Goal: Transaction & Acquisition: Purchase product/service

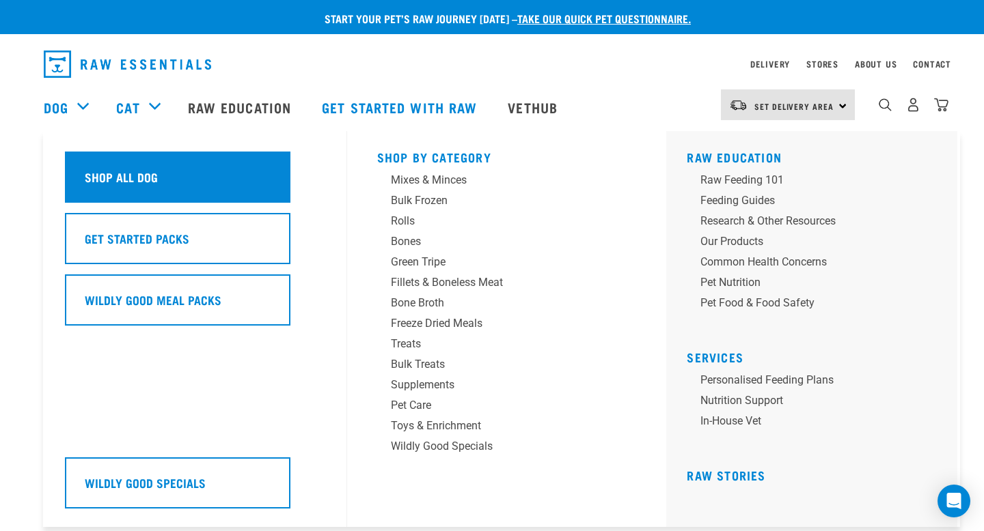
click at [96, 162] on div "Shop All Dog" at bounding box center [177, 177] width 225 height 51
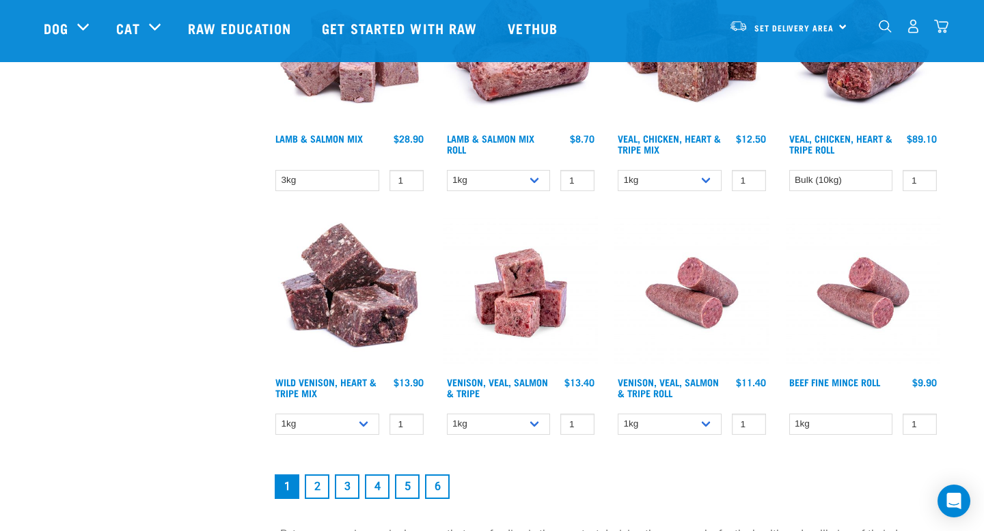
scroll to position [1796, 0]
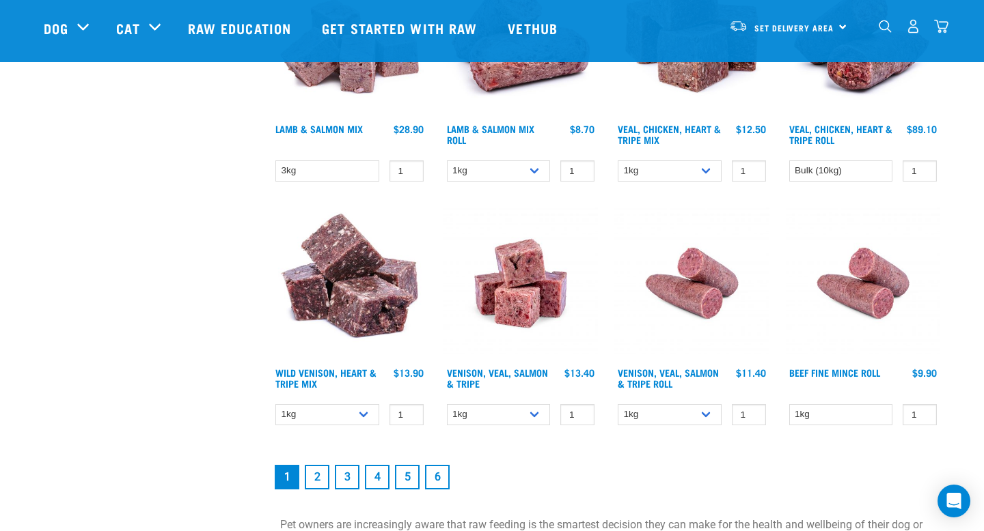
click at [316, 474] on link "2" at bounding box center [317, 477] width 25 height 25
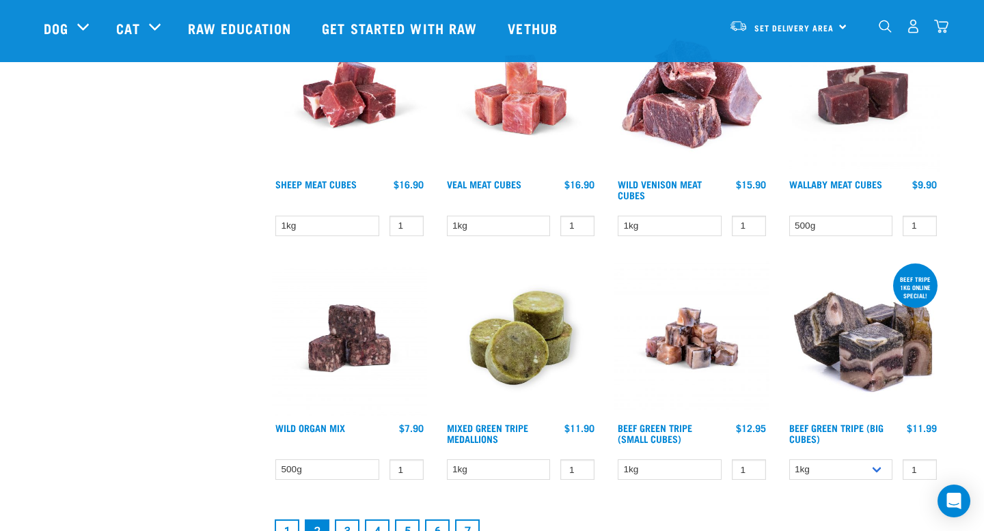
scroll to position [1831, 0]
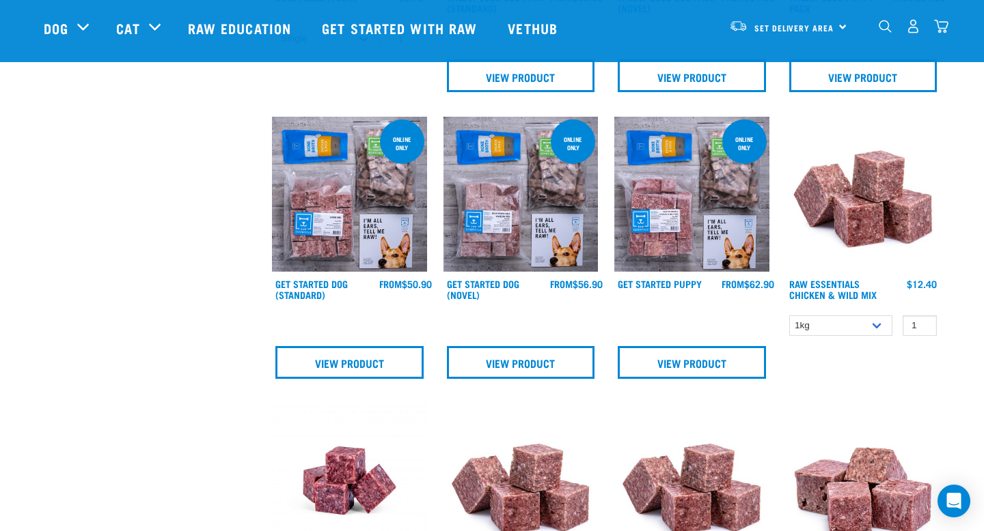
scroll to position [622, 0]
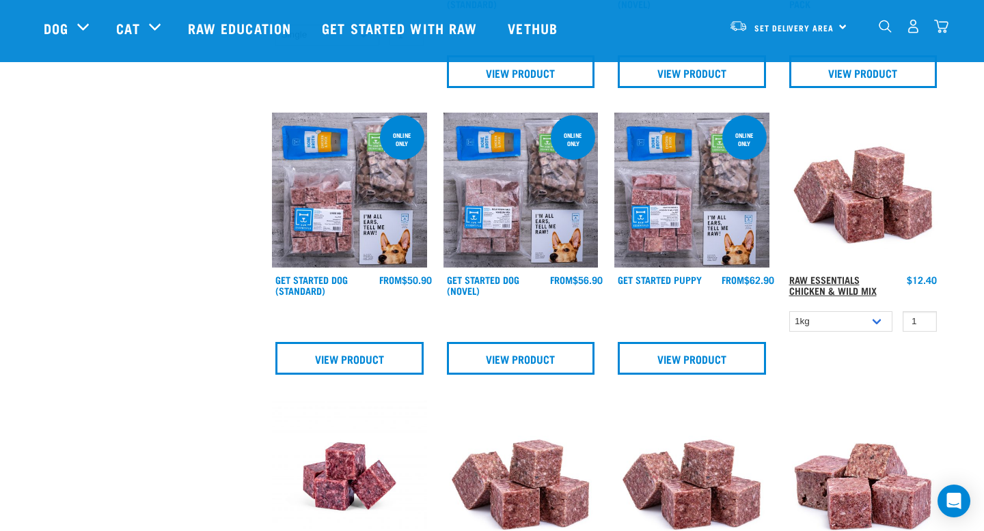
click at [817, 290] on link "Raw Essentials Chicken & Wild Mix" at bounding box center [832, 285] width 87 height 16
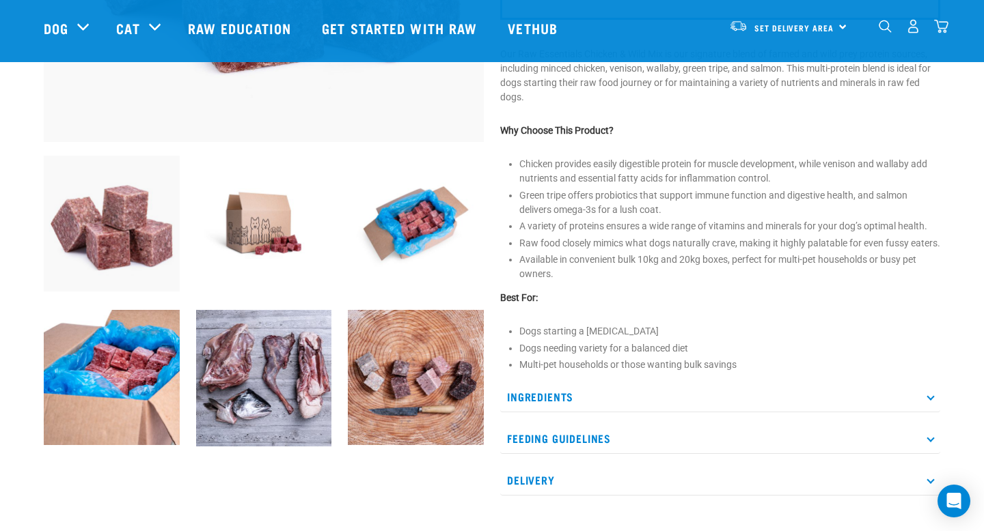
scroll to position [400, 0]
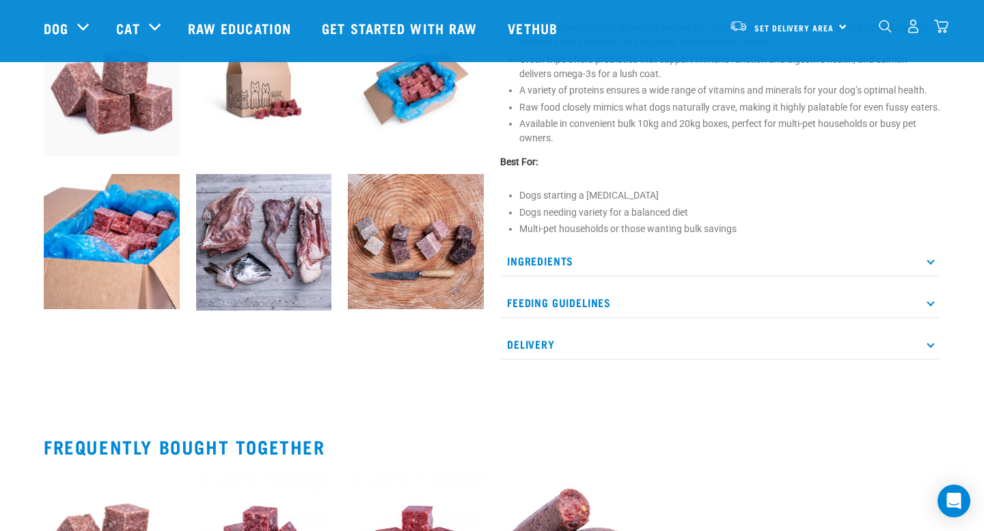
click at [629, 271] on p "Ingredients" at bounding box center [720, 261] width 440 height 31
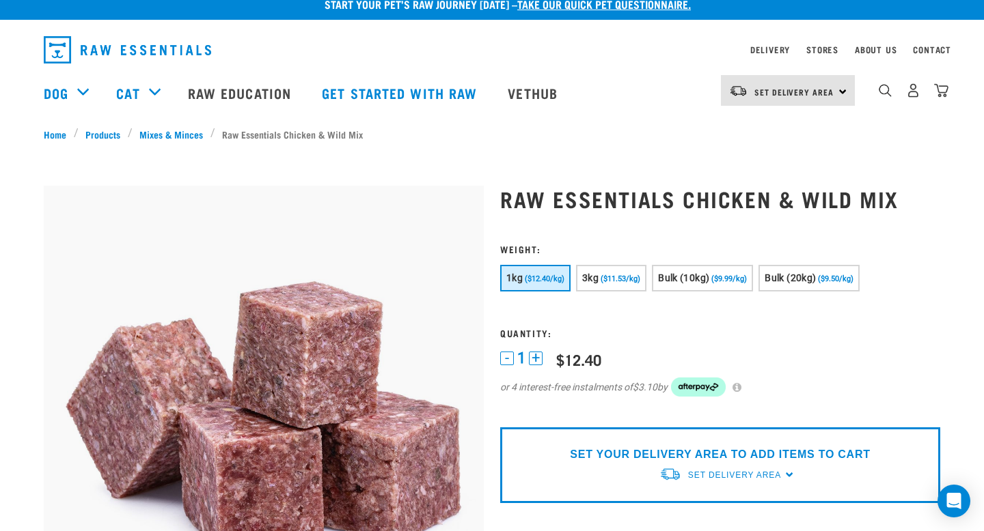
scroll to position [0, 0]
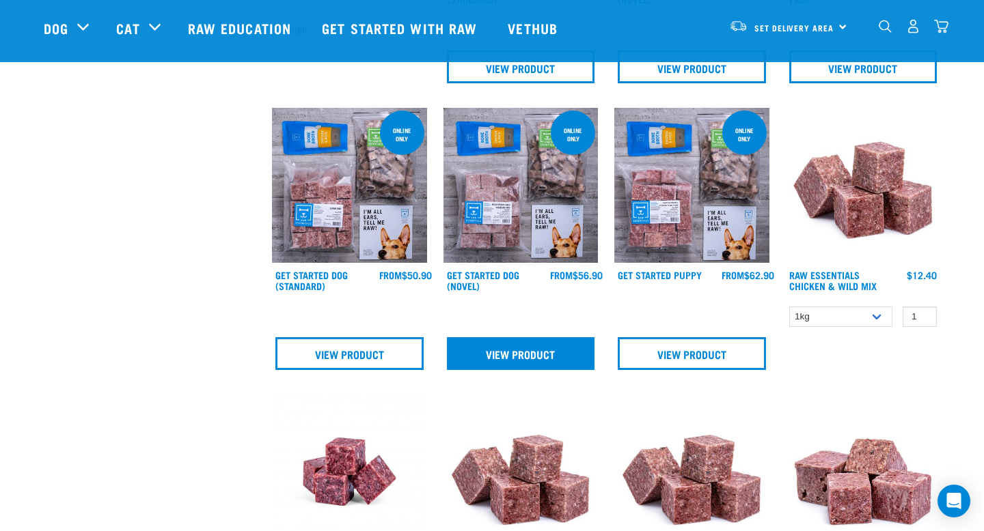
scroll to position [608, 0]
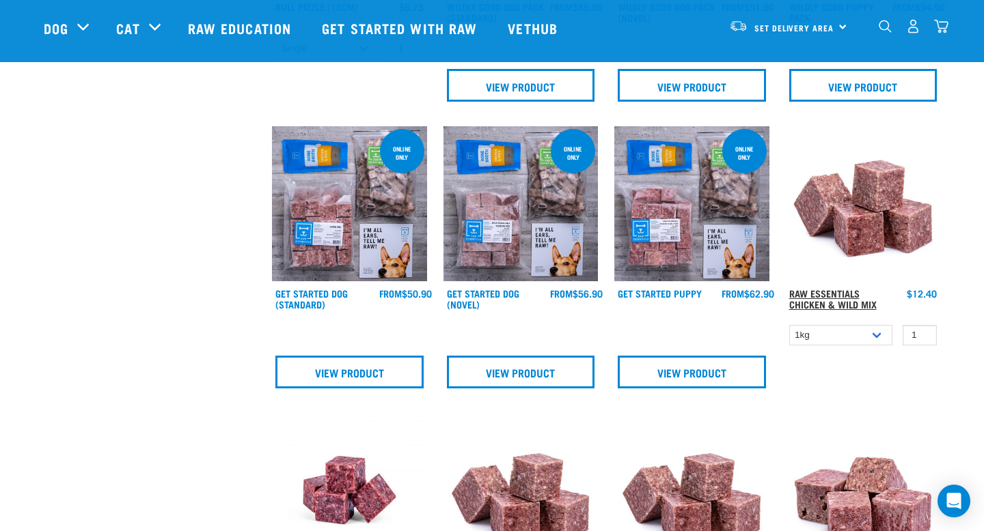
click at [832, 299] on link "Raw Essentials Chicken & Wild Mix" at bounding box center [832, 299] width 87 height 16
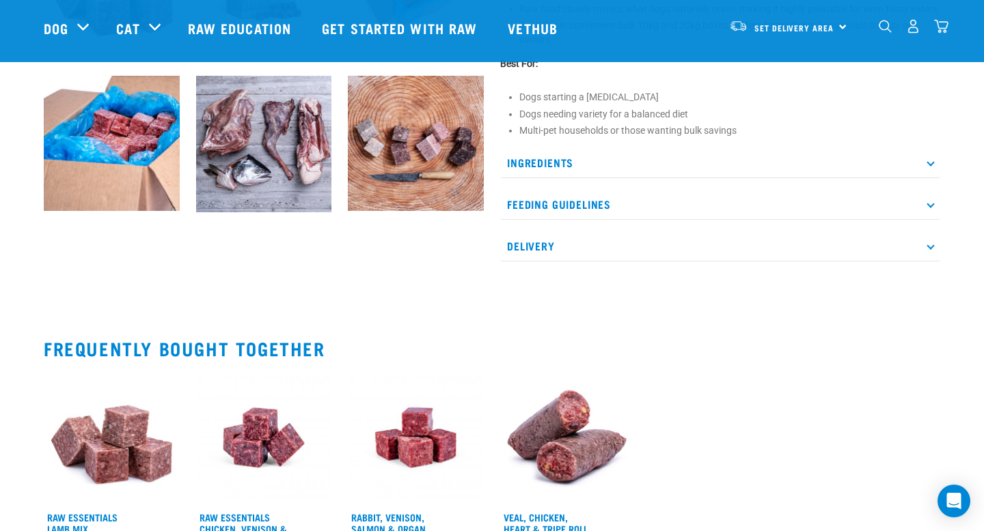
scroll to position [632, 0]
click at [660, 178] on p "Ingredients" at bounding box center [720, 162] width 440 height 31
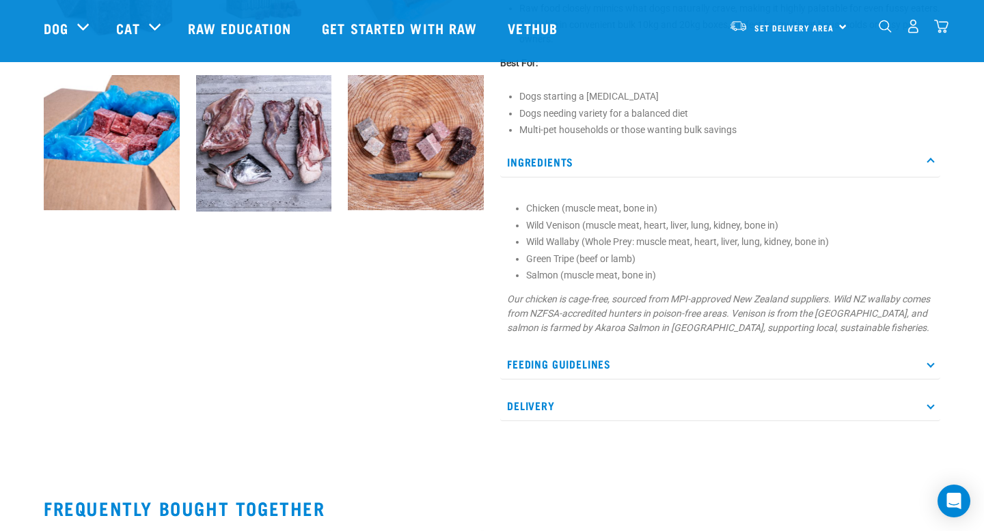
click at [656, 173] on p "Ingredients" at bounding box center [720, 162] width 440 height 31
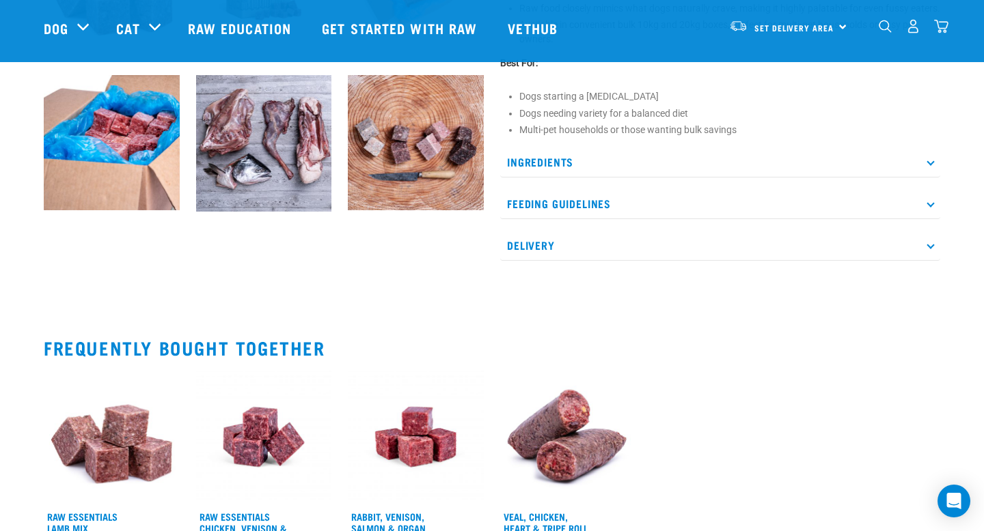
click at [634, 219] on p "Feeding Guidelines" at bounding box center [720, 204] width 440 height 31
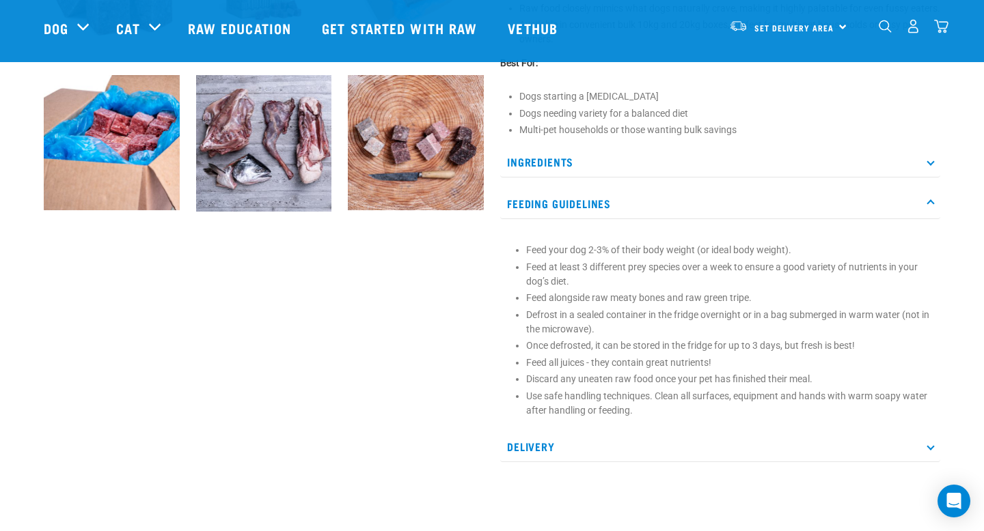
click at [634, 219] on p "Feeding Guidelines" at bounding box center [720, 204] width 440 height 31
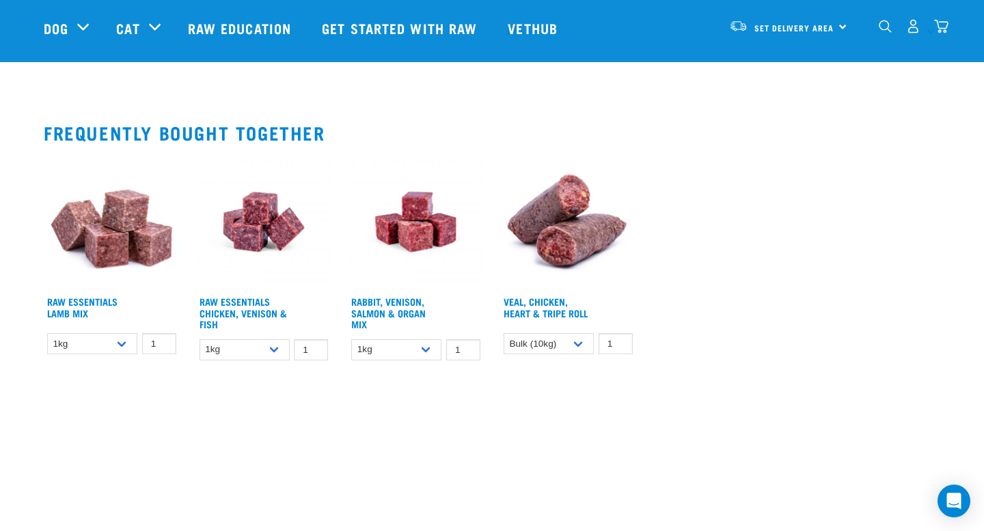
scroll to position [849, 0]
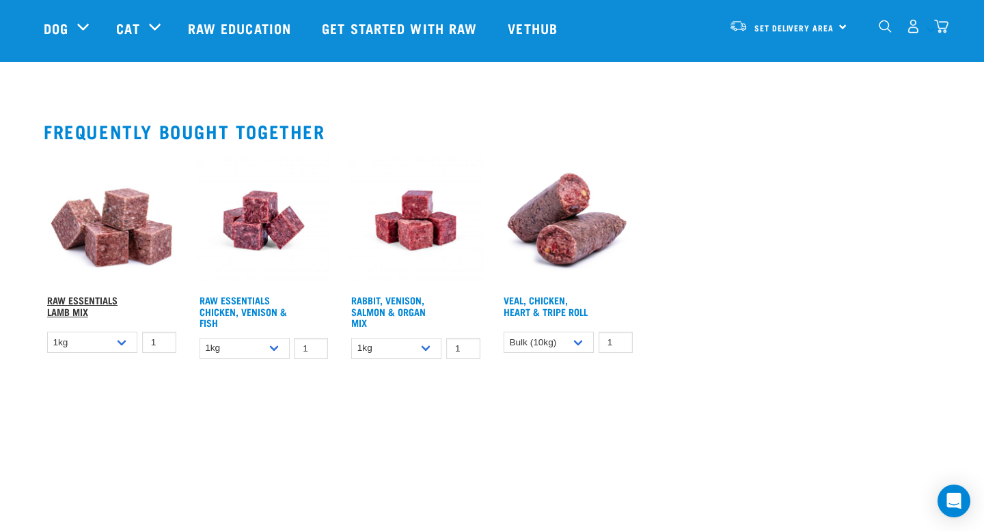
click at [60, 314] on link "Raw Essentials Lamb Mix" at bounding box center [82, 306] width 70 height 16
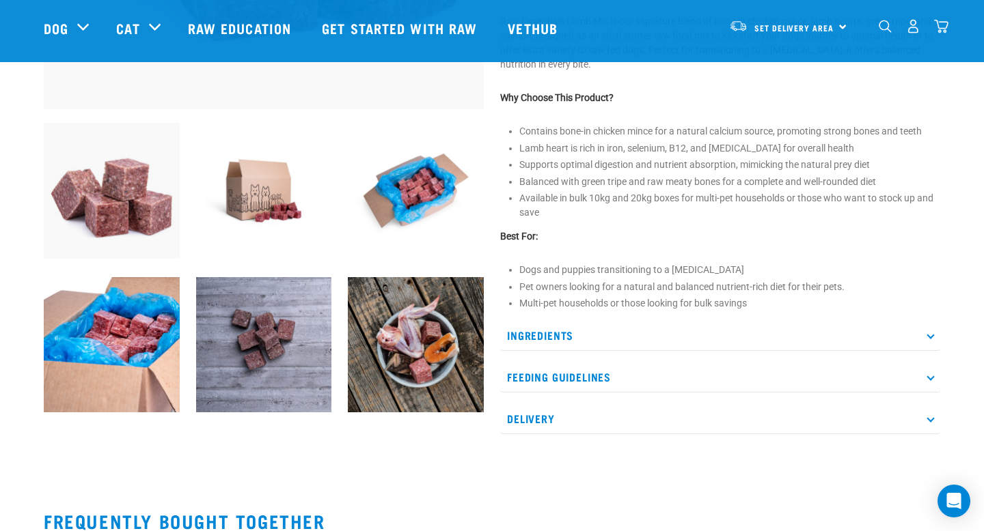
scroll to position [451, 0]
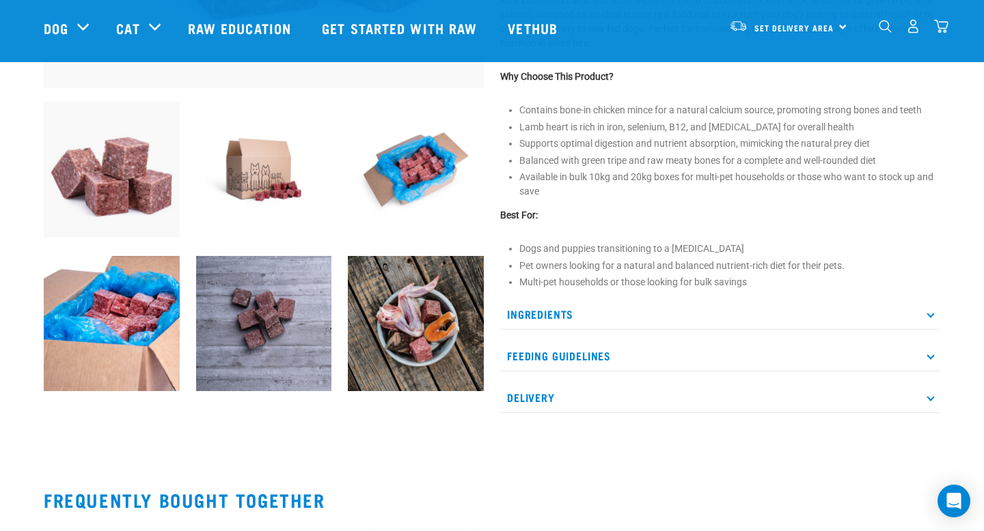
click at [667, 309] on p "Ingredients" at bounding box center [720, 314] width 440 height 31
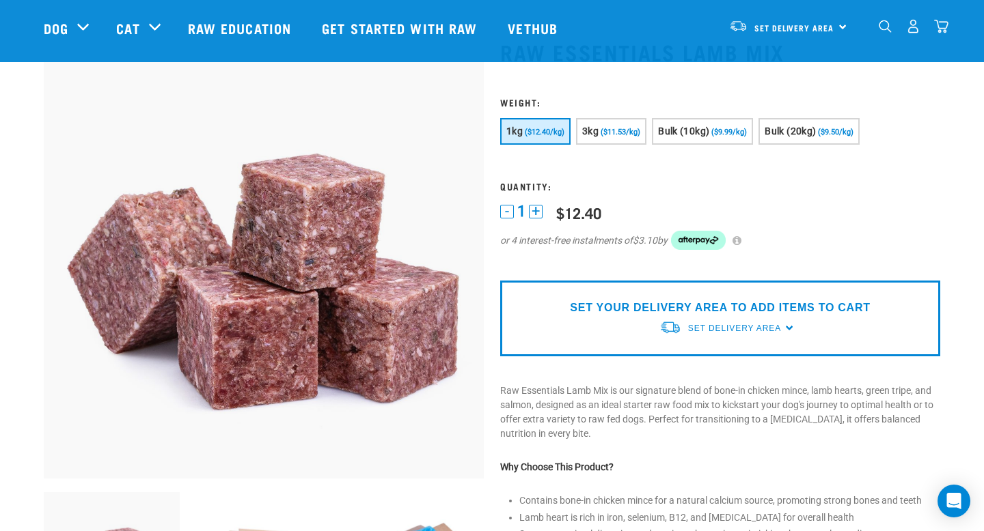
scroll to position [93, 0]
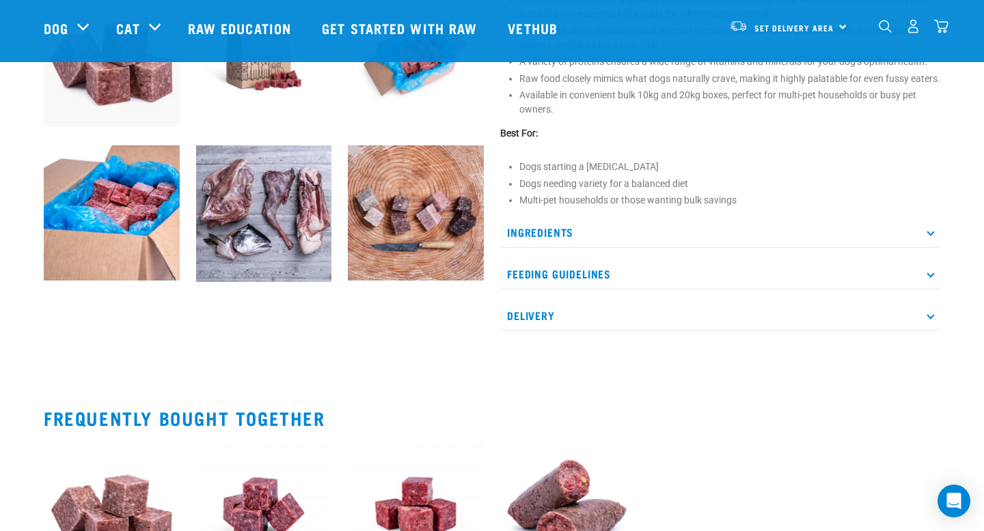
scroll to position [568, 0]
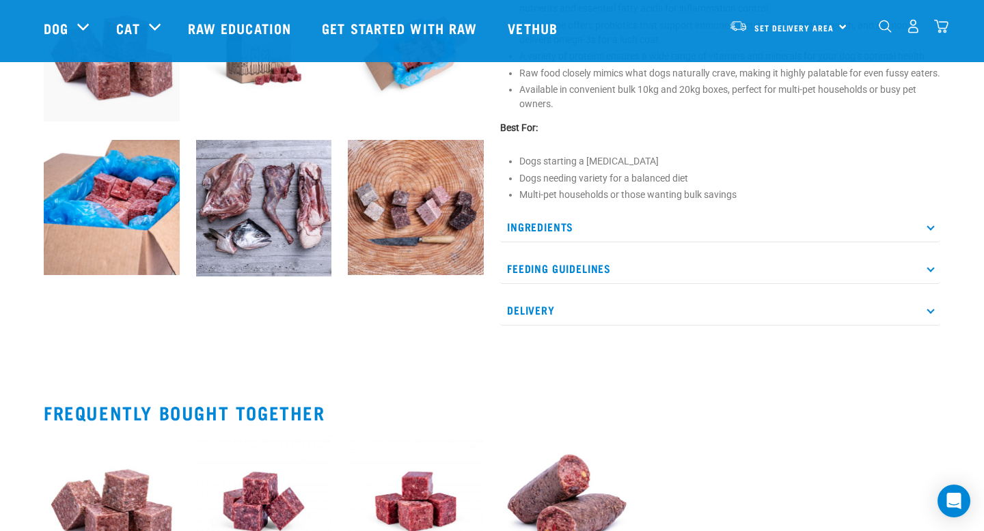
click at [641, 242] on p "Ingredients" at bounding box center [720, 227] width 440 height 31
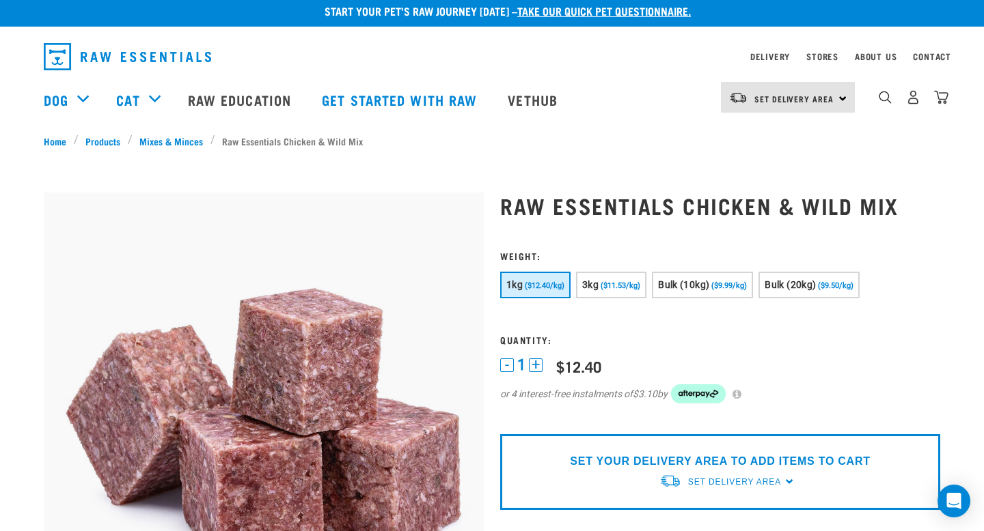
scroll to position [2, 0]
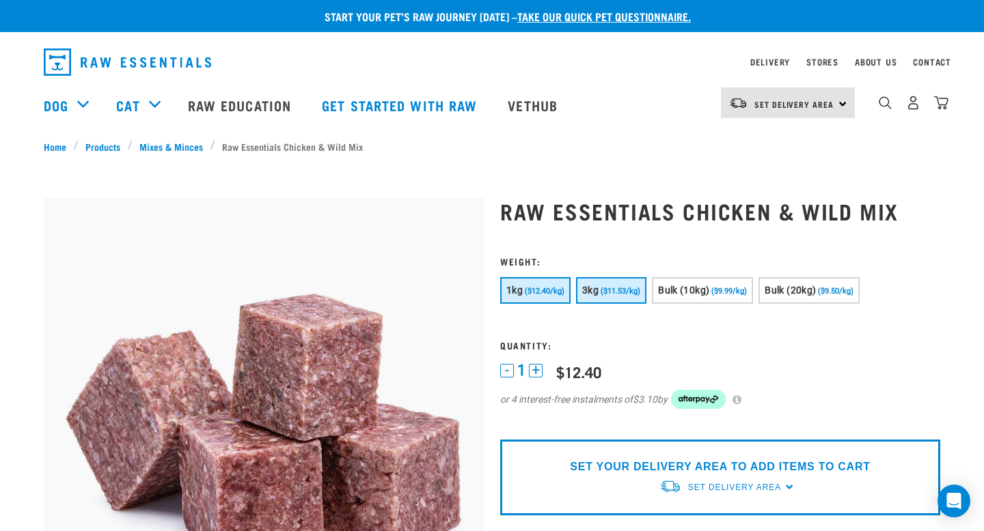
click at [588, 292] on span "3kg" at bounding box center [590, 290] width 16 height 11
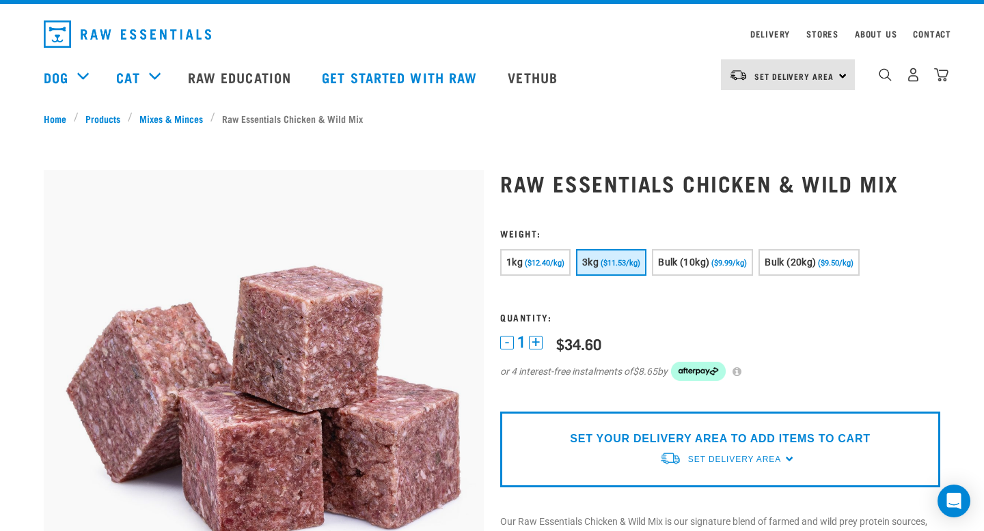
scroll to position [29, 0]
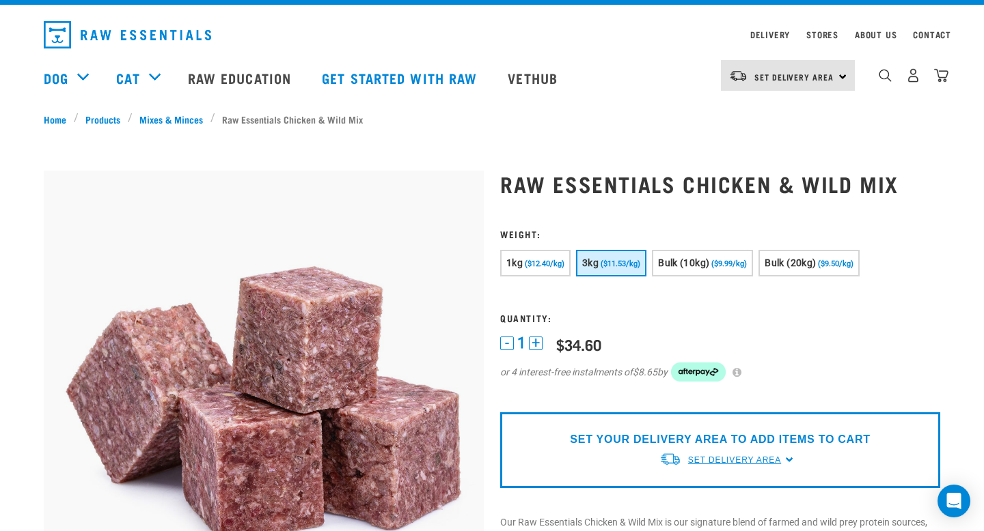
click at [711, 456] on span "Set Delivery Area" at bounding box center [734, 461] width 93 height 10
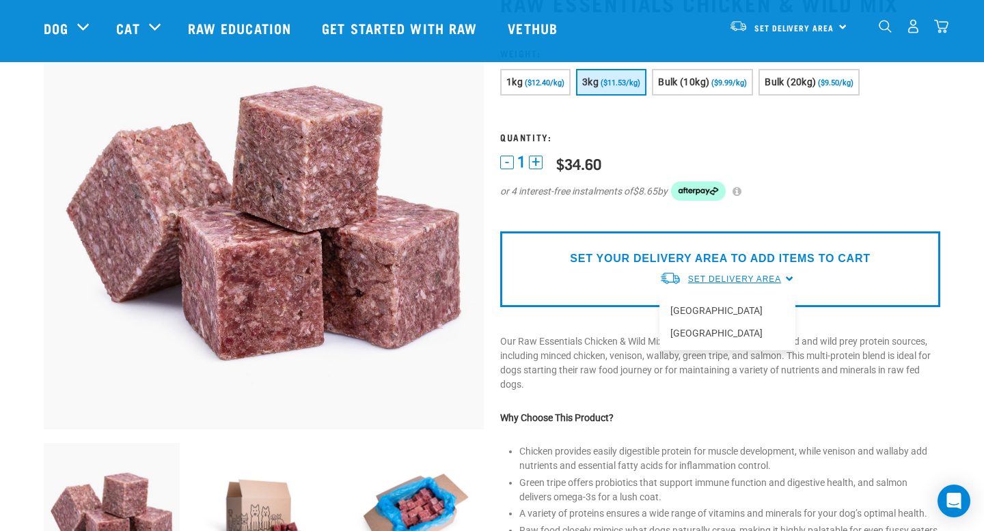
scroll to position [125, 0]
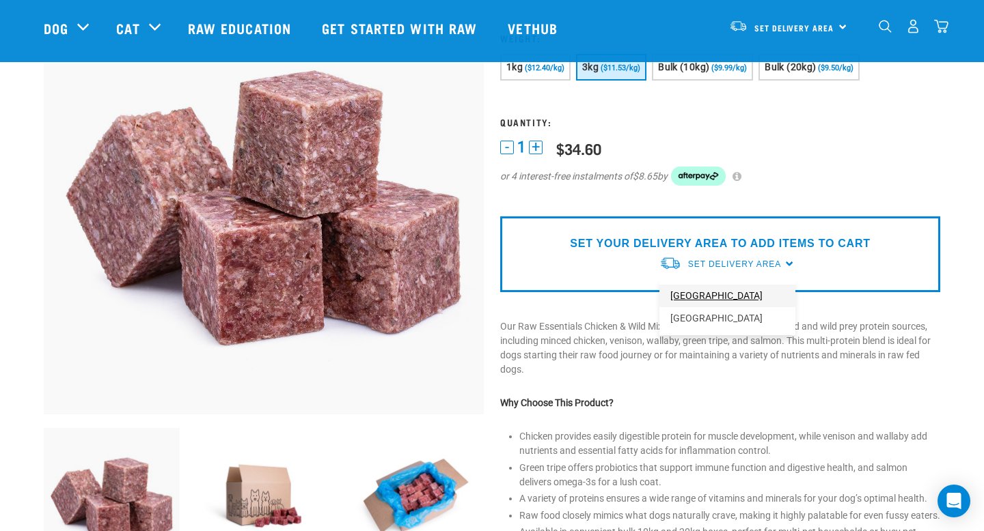
click at [704, 301] on link "[GEOGRAPHIC_DATA]" at bounding box center [727, 296] width 136 height 23
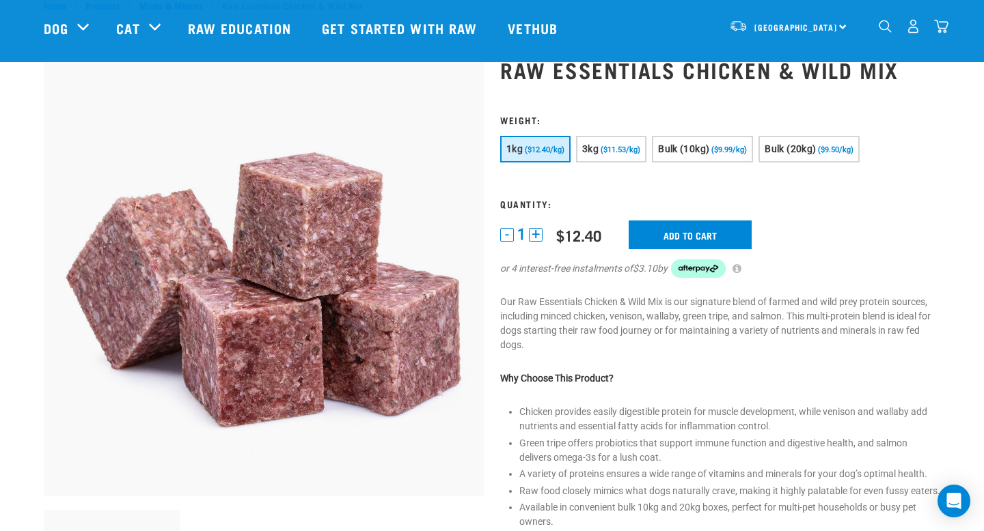
scroll to position [66, 0]
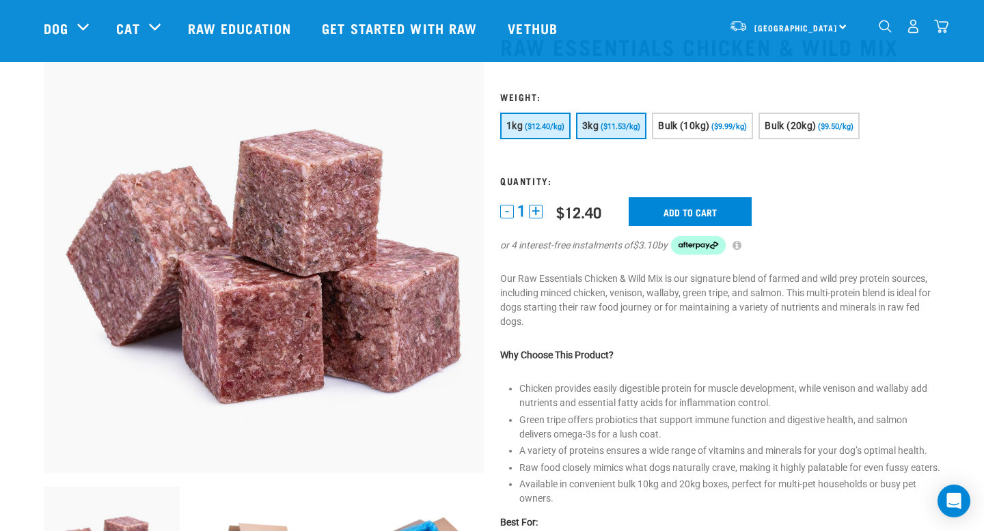
click at [617, 131] on button "3kg ($11.53/kg)" at bounding box center [611, 126] width 70 height 27
click at [690, 204] on input "Add to cart" at bounding box center [689, 211] width 123 height 29
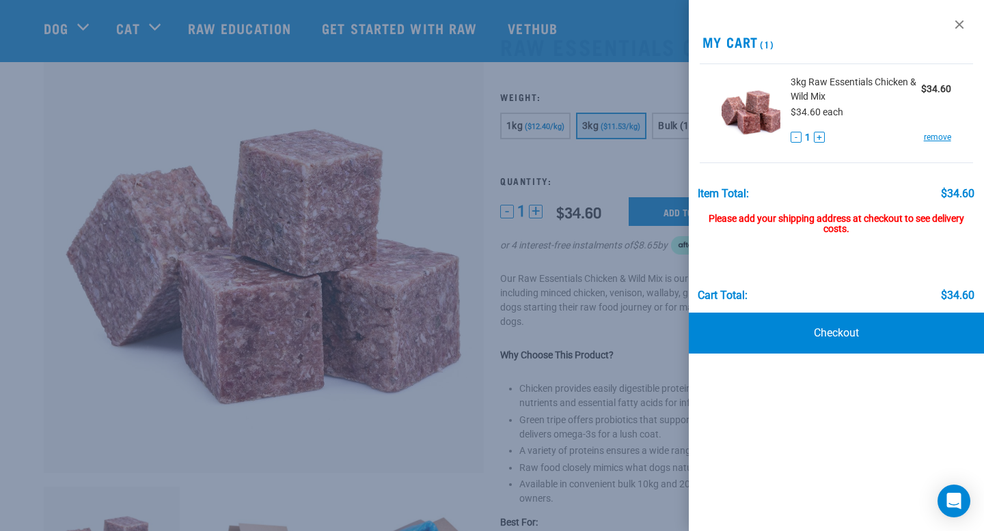
click at [633, 329] on div at bounding box center [492, 265] width 984 height 531
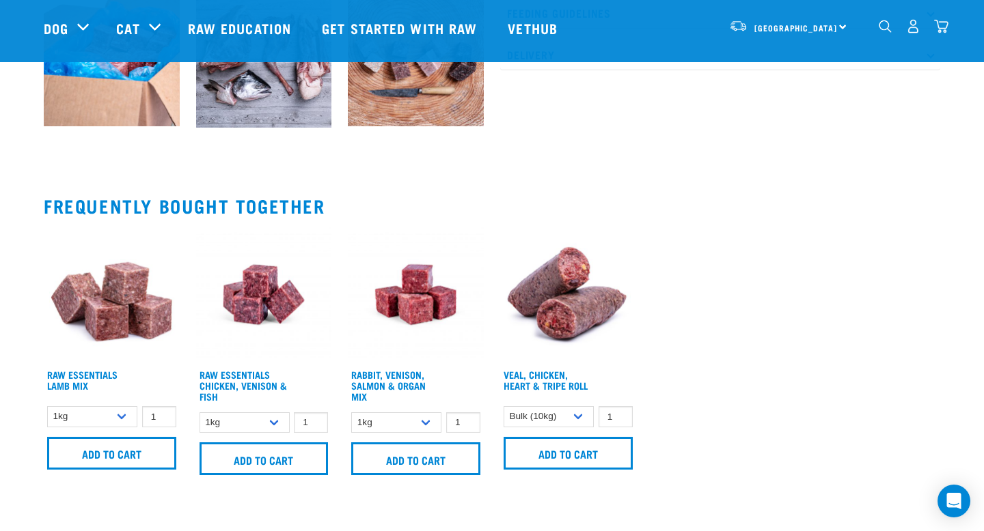
scroll to position [725, 0]
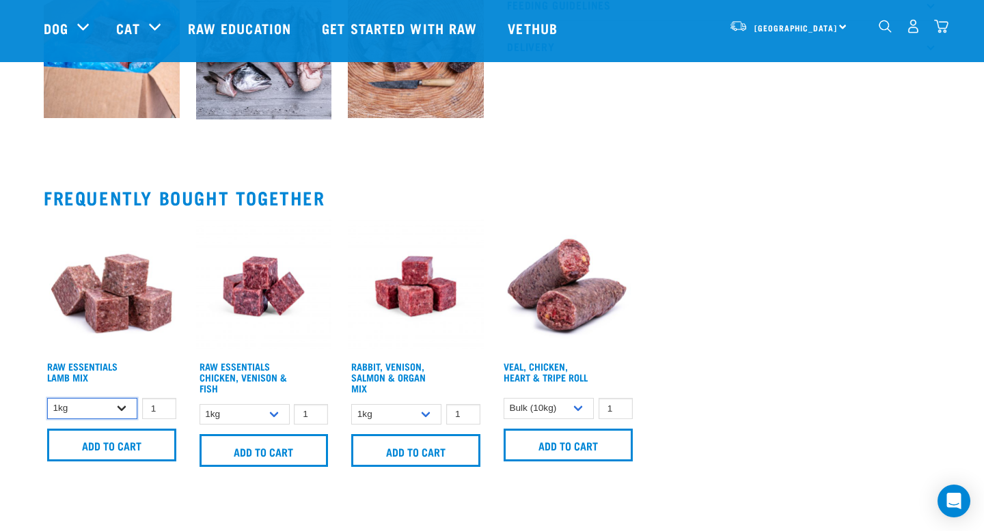
click at [122, 404] on select "1kg 3kg Bulk (10kg) Bulk (20kg)" at bounding box center [92, 408] width 90 height 21
select select "24"
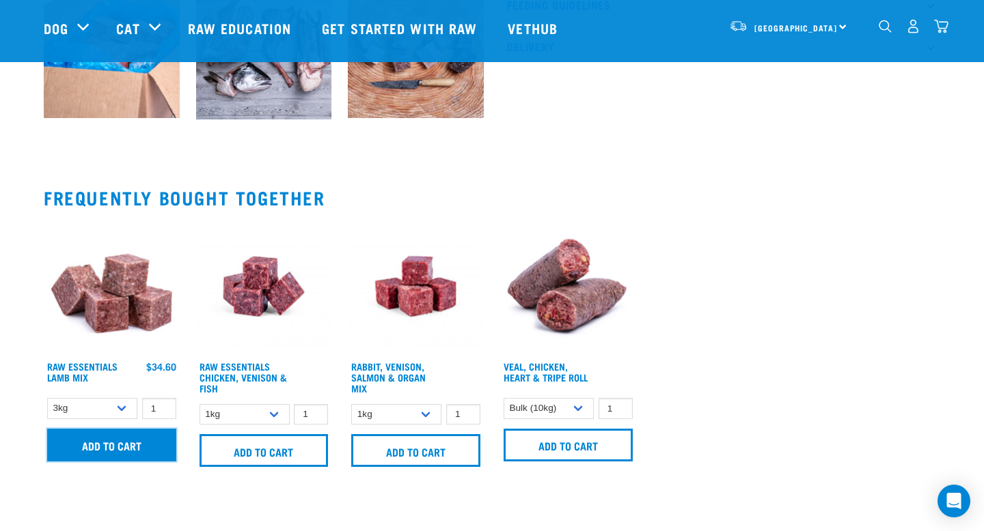
click at [121, 446] on input "Add to cart" at bounding box center [111, 445] width 129 height 33
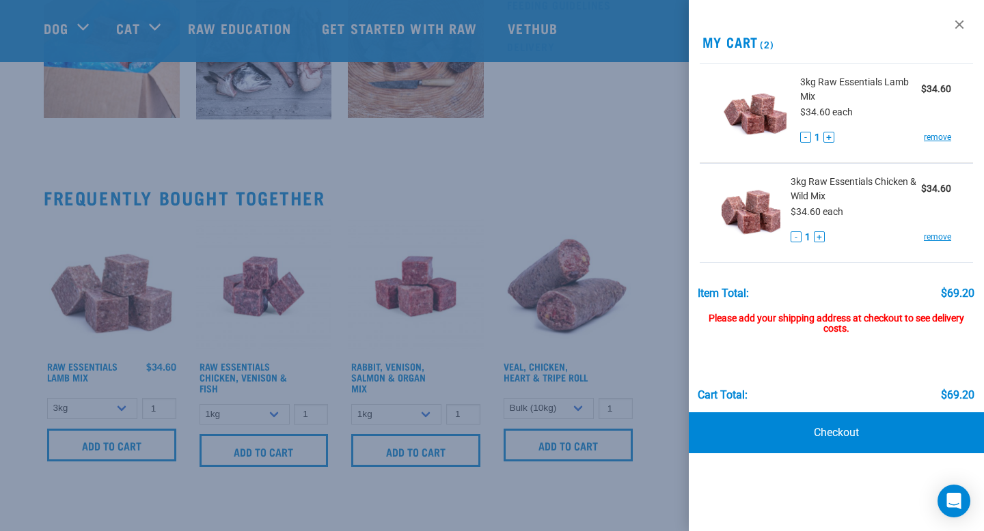
click at [581, 184] on div at bounding box center [492, 265] width 984 height 531
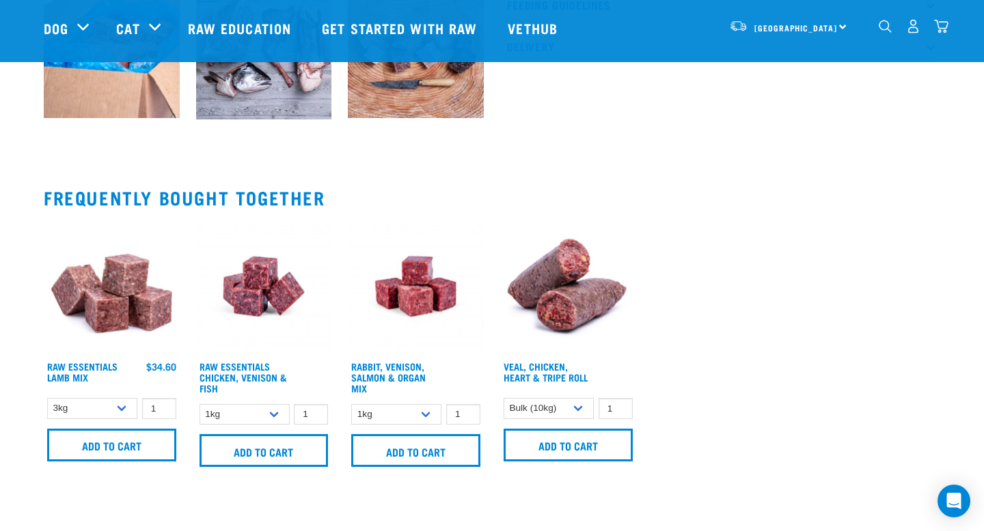
scroll to position [0, 0]
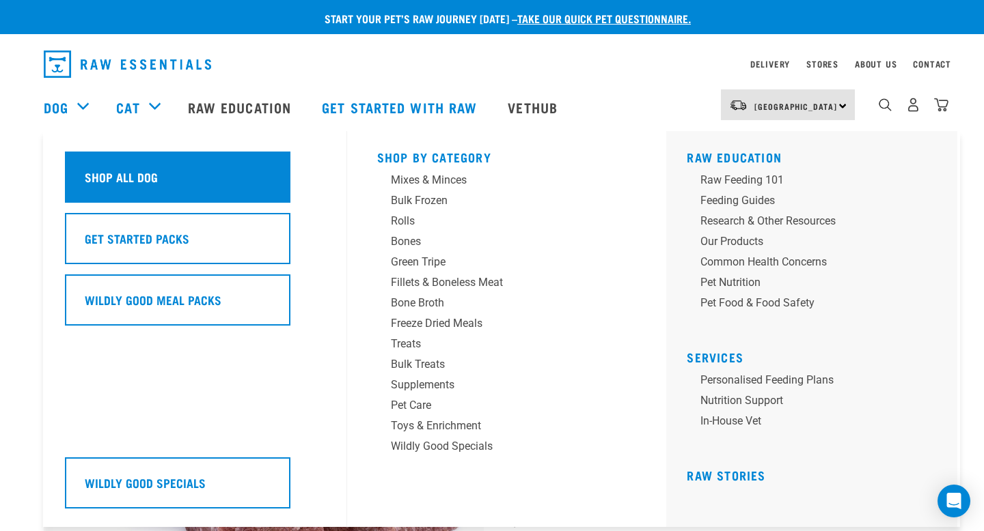
click at [100, 170] on h5 "Shop All Dog" at bounding box center [121, 177] width 73 height 18
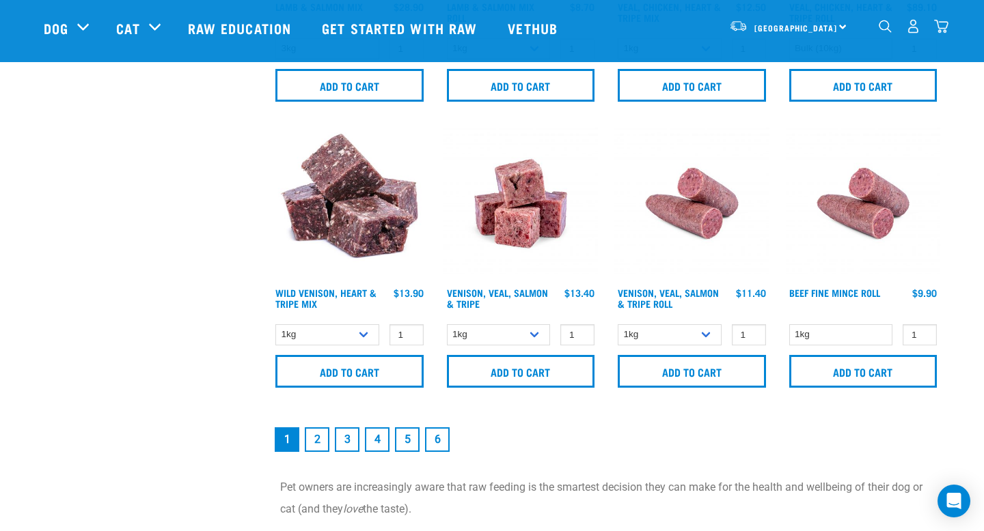
scroll to position [1986, 0]
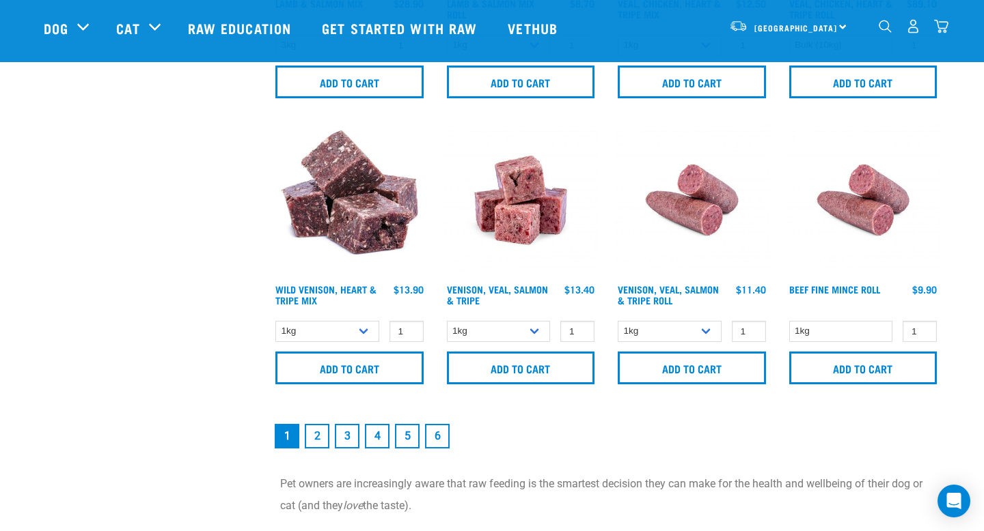
click at [322, 439] on link "2" at bounding box center [317, 436] width 25 height 25
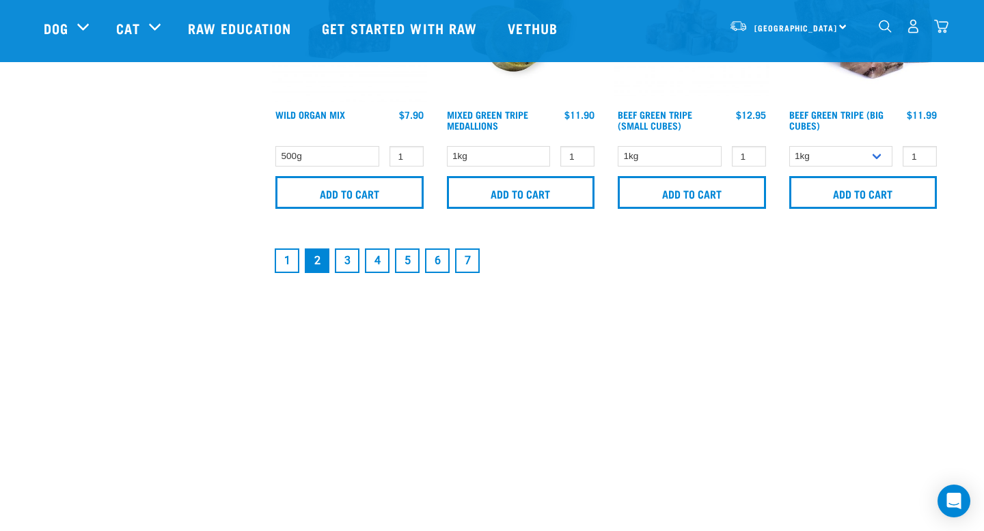
scroll to position [2156, 0]
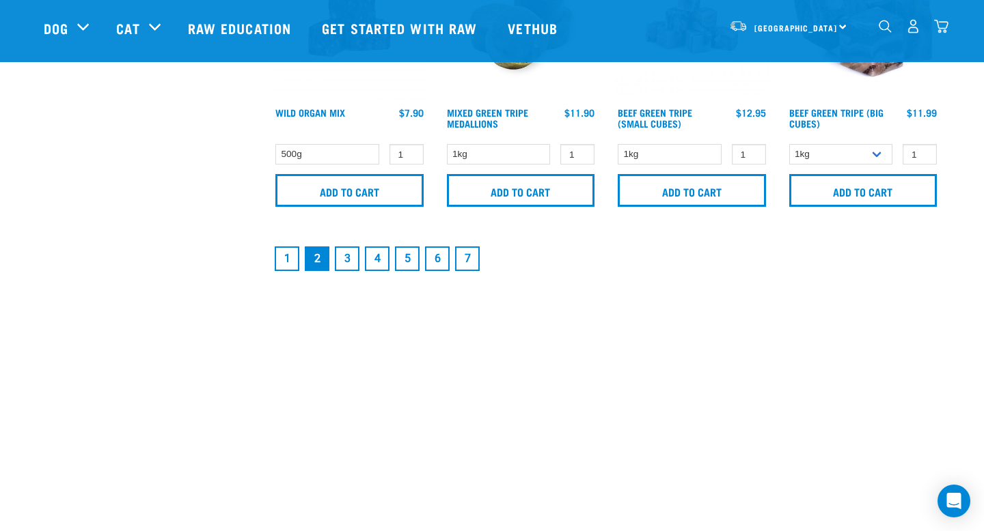
click at [347, 262] on link "3" at bounding box center [347, 259] width 25 height 25
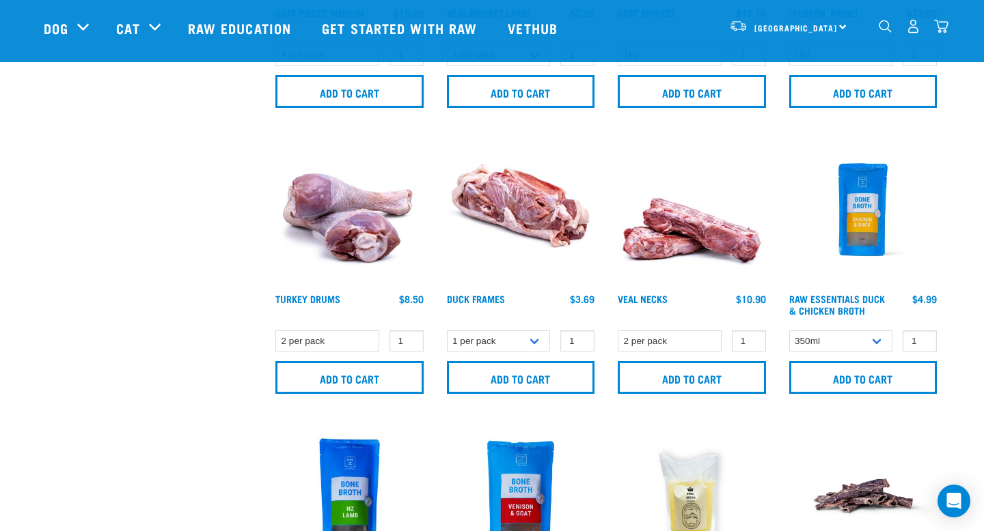
scroll to position [1101, 0]
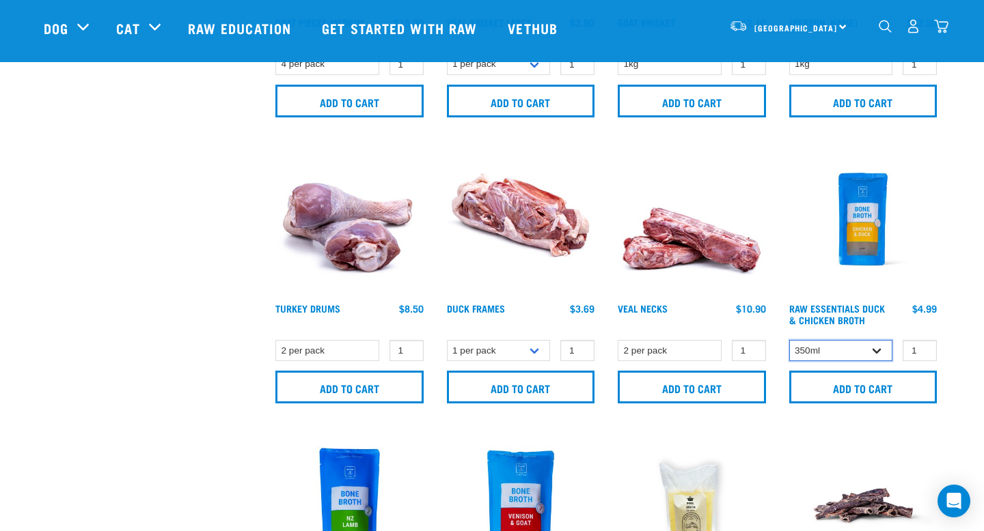
click at [878, 347] on select "350ml Bulk (40 pack)" at bounding box center [841, 350] width 104 height 21
click at [873, 351] on select "350ml Bulk (40 pack)" at bounding box center [841, 350] width 104 height 21
select select "948"
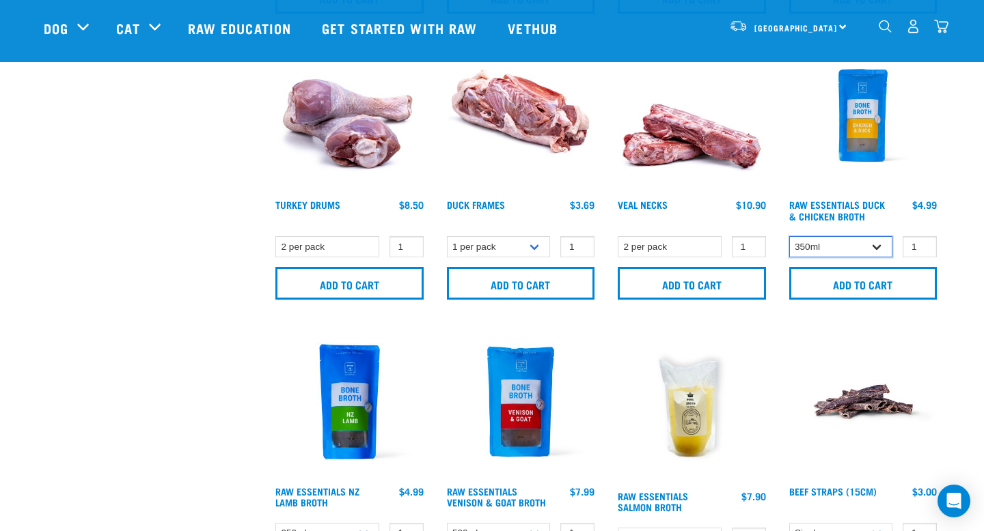
scroll to position [1208, 0]
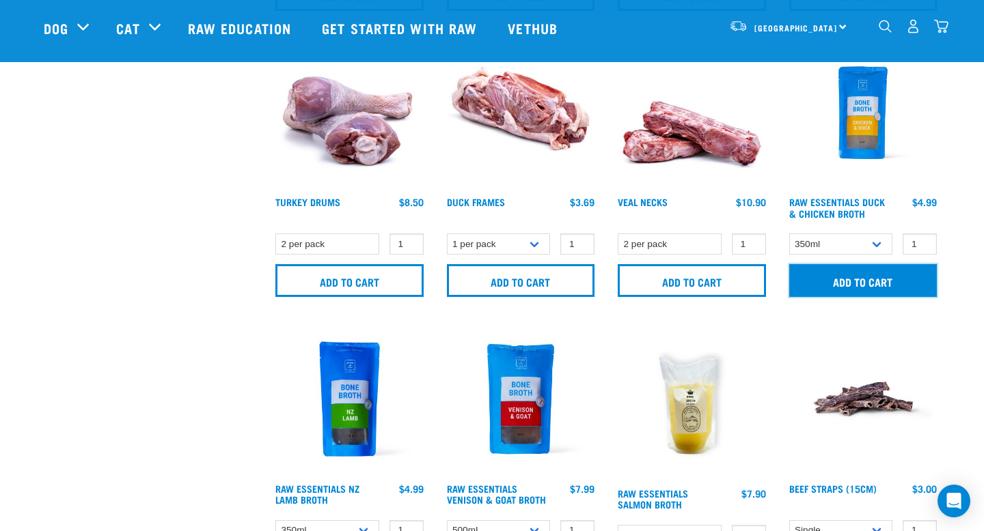
click at [861, 284] on input "Add to cart" at bounding box center [863, 280] width 148 height 33
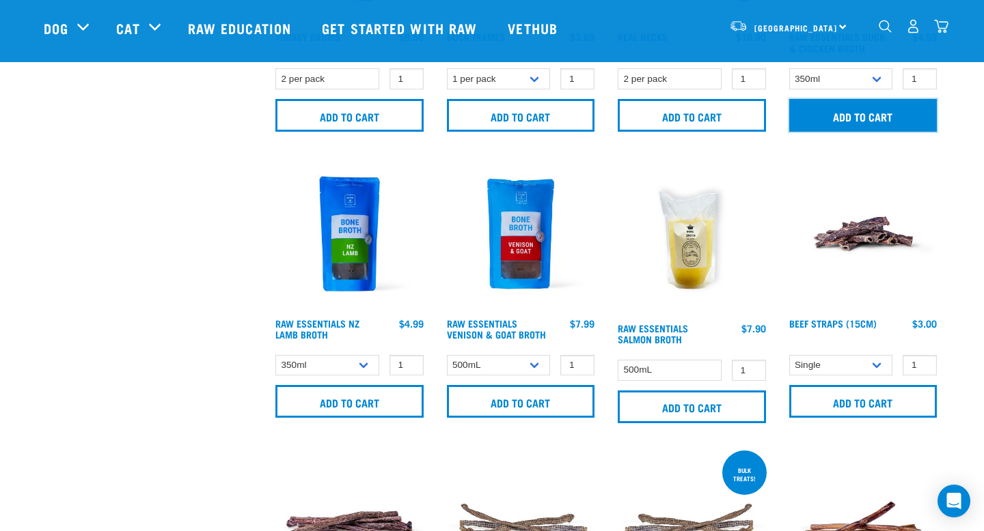
scroll to position [1374, 0]
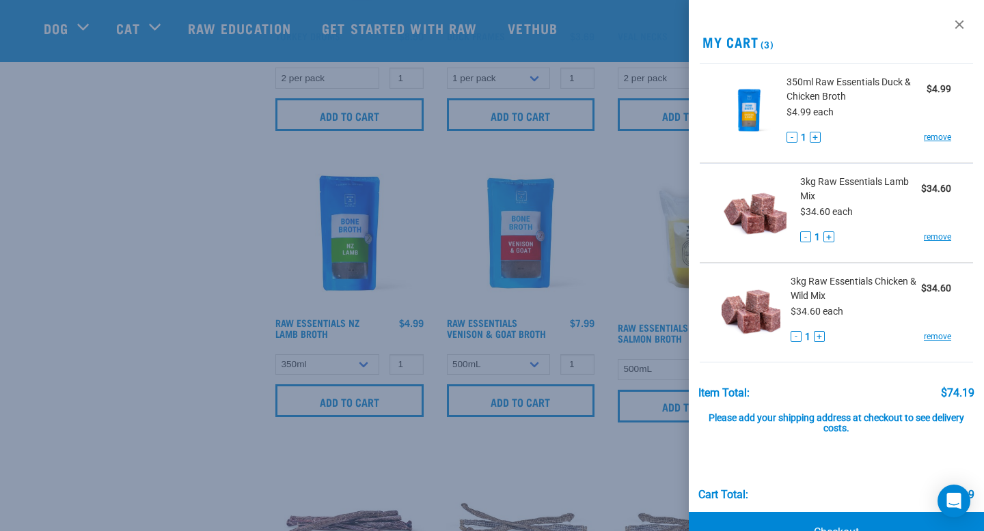
click at [381, 429] on div at bounding box center [492, 265] width 984 height 531
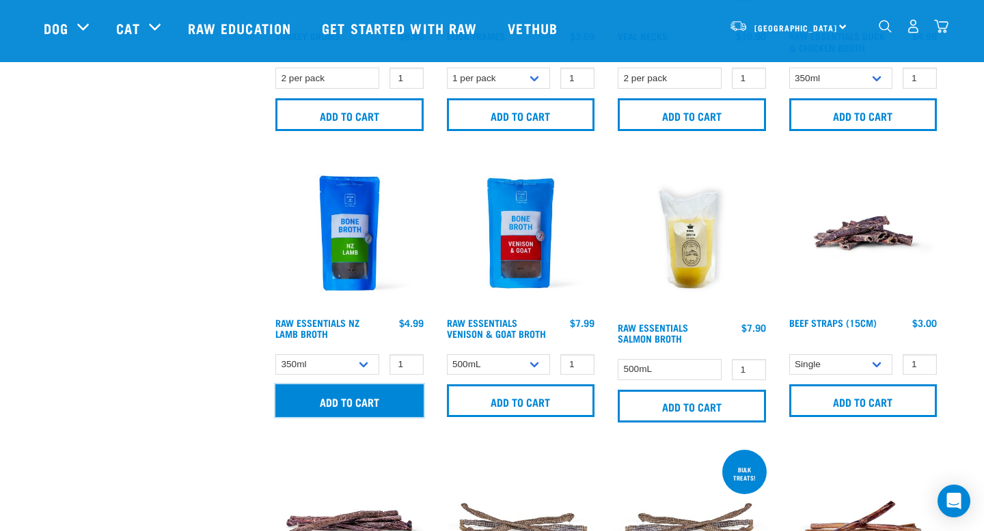
click at [374, 401] on input "Add to cart" at bounding box center [349, 401] width 148 height 33
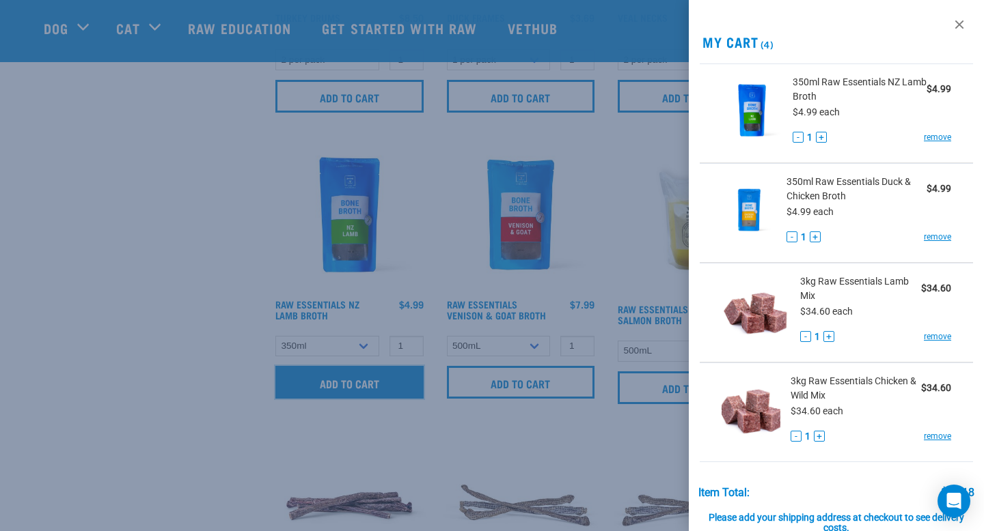
scroll to position [1395, 0]
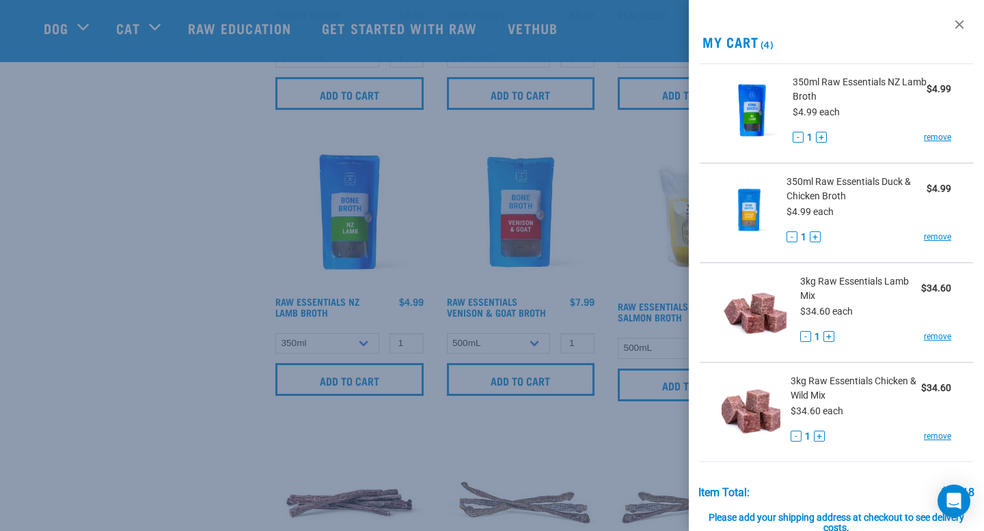
click at [201, 317] on div at bounding box center [492, 265] width 984 height 531
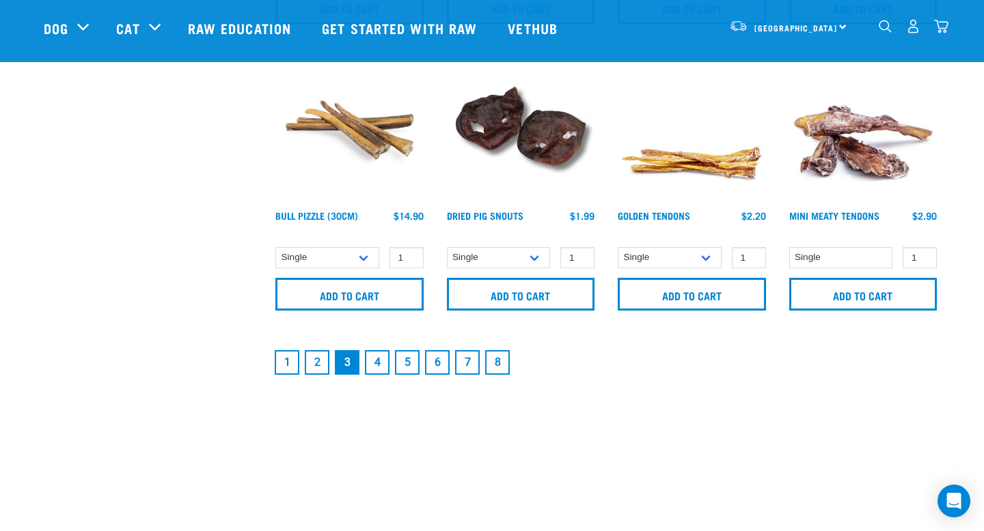
scroll to position [2193, 0]
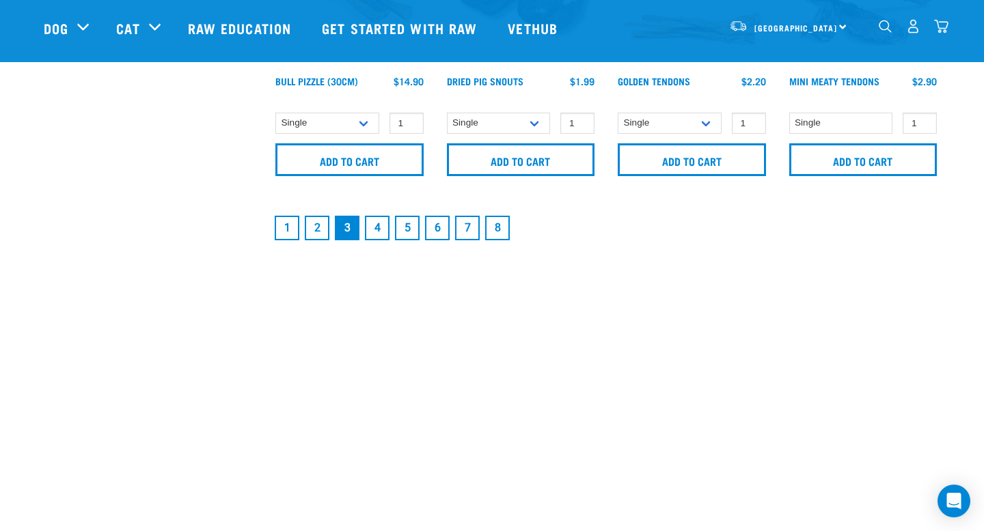
click at [378, 229] on link "4" at bounding box center [377, 228] width 25 height 25
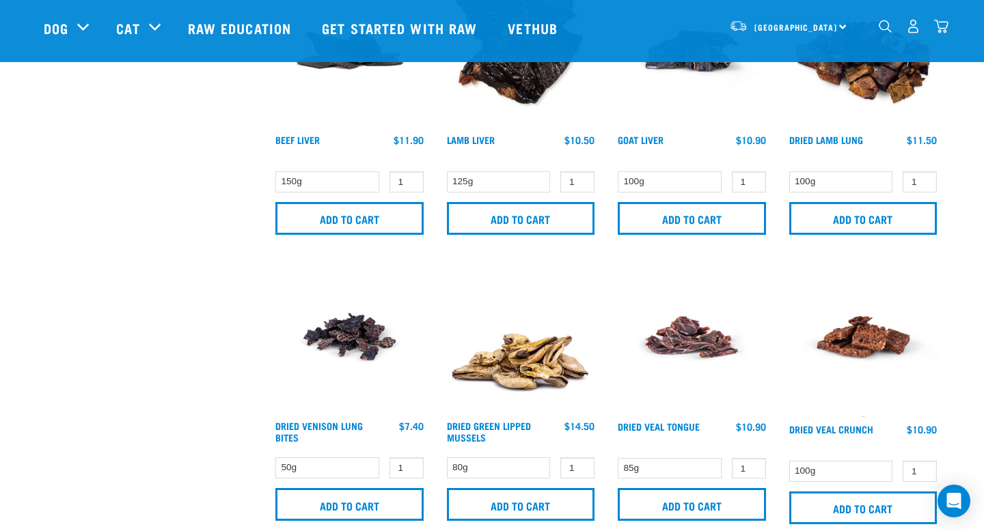
scroll to position [2050, 0]
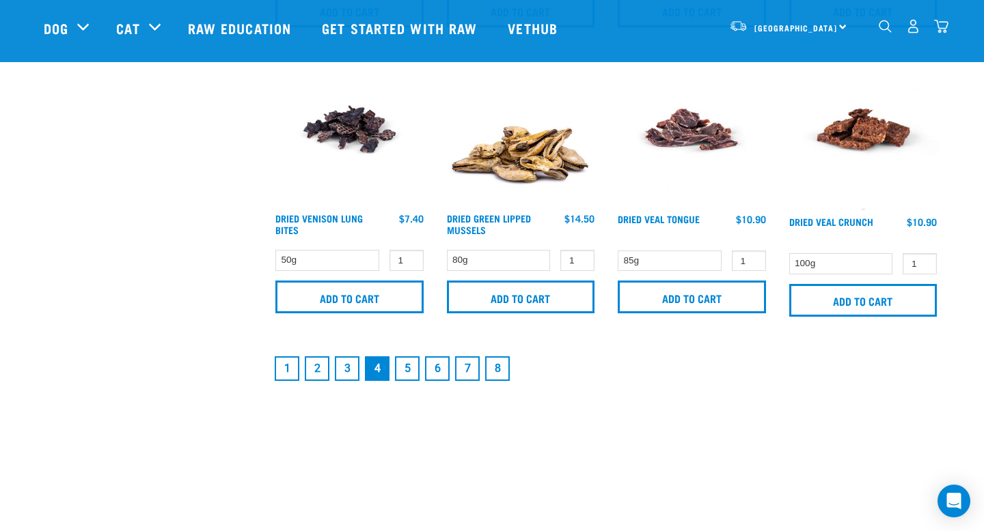
click at [412, 363] on link "5" at bounding box center [407, 369] width 25 height 25
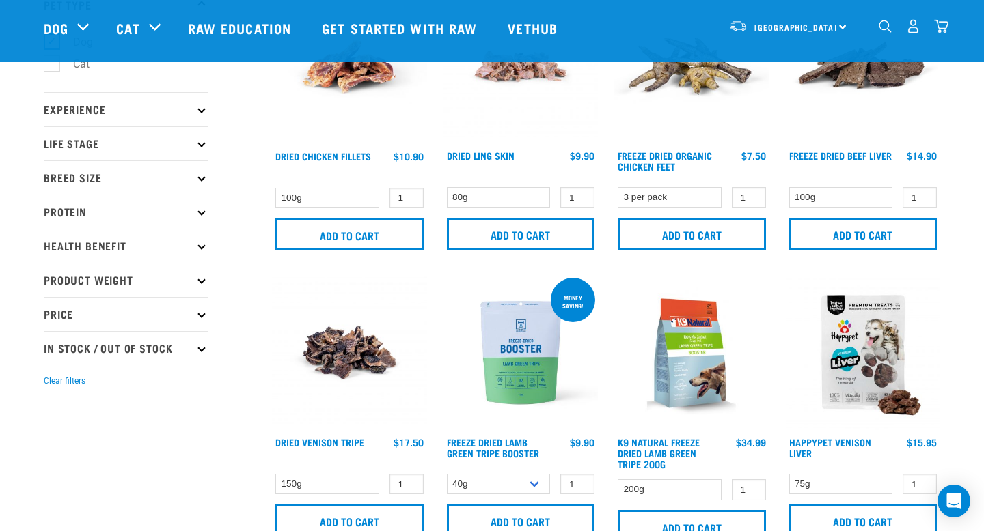
scroll to position [137, 0]
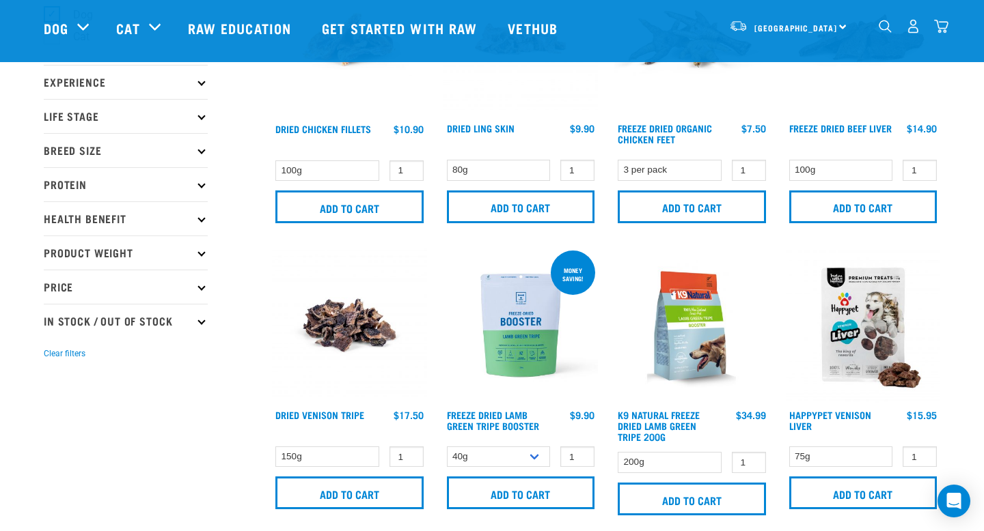
click at [201, 254] on icon at bounding box center [201, 253] width 8 height 8
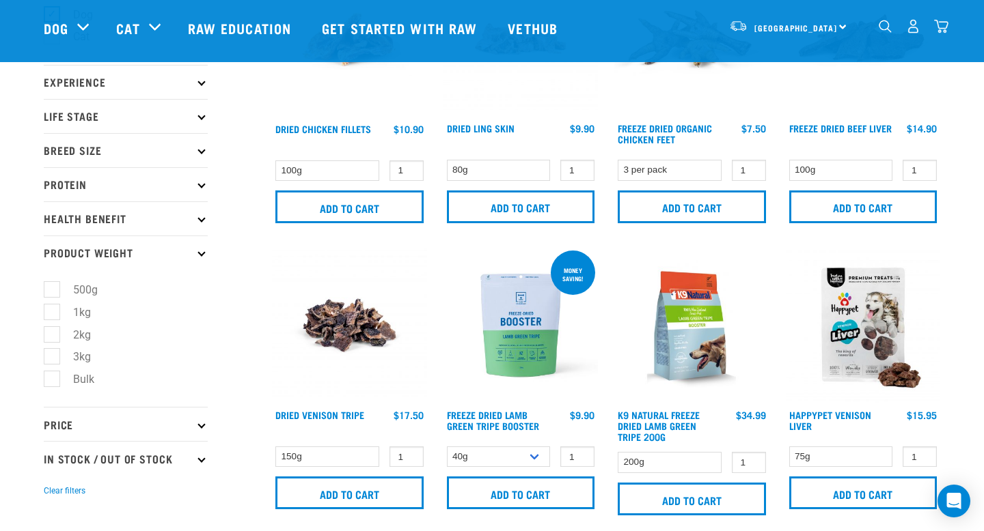
click at [201, 254] on icon at bounding box center [201, 253] width 8 height 8
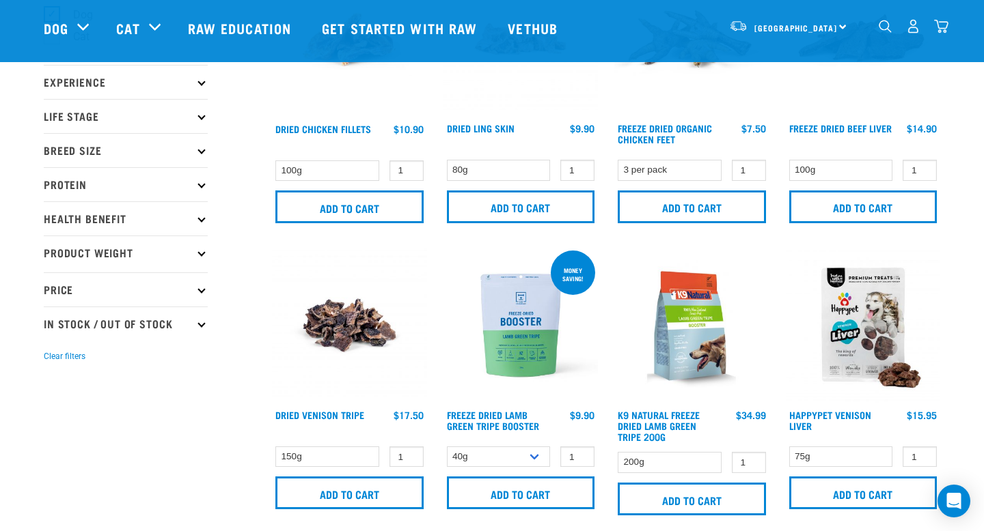
click at [199, 220] on icon at bounding box center [201, 218] width 8 height 8
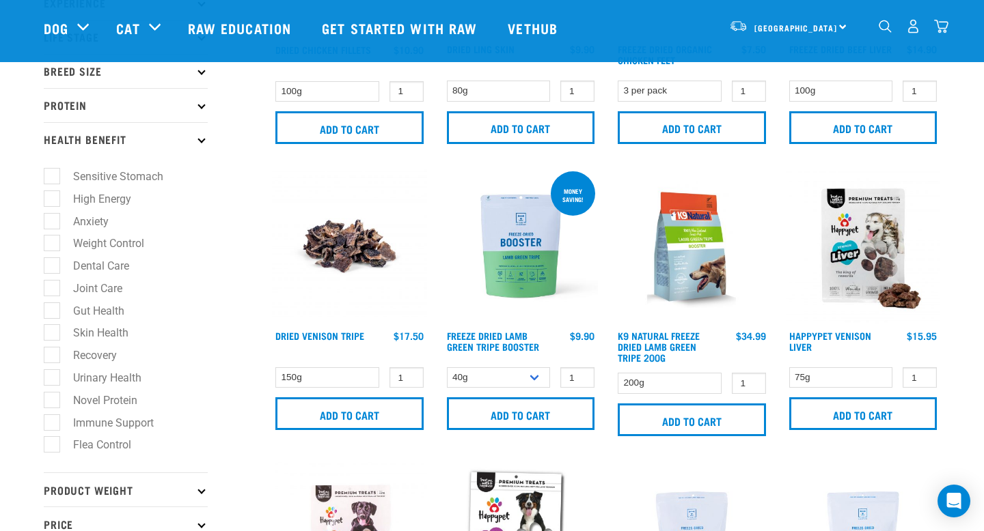
scroll to position [249, 0]
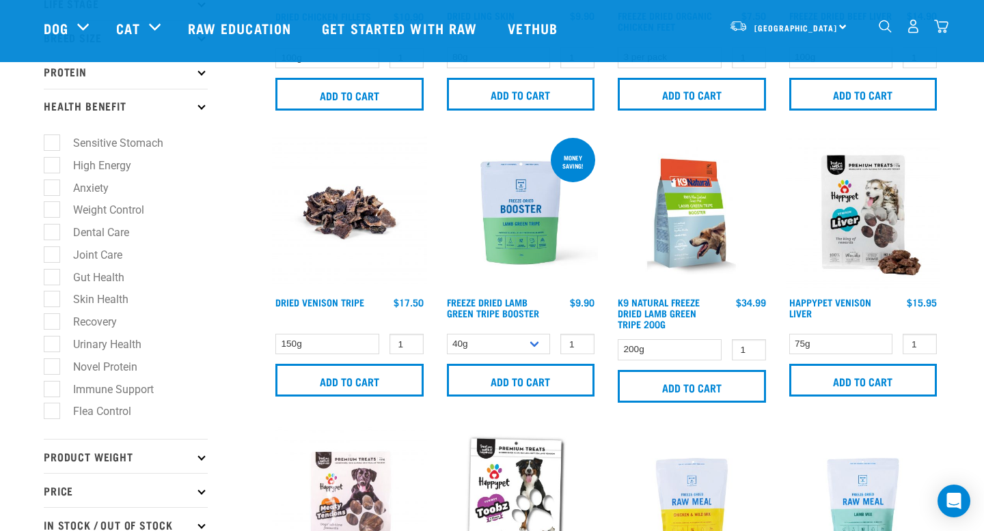
click at [57, 258] on label "Joint Care" at bounding box center [89, 255] width 76 height 17
click at [53, 257] on input "Joint Care" at bounding box center [48, 252] width 9 height 9
checkbox input "true"
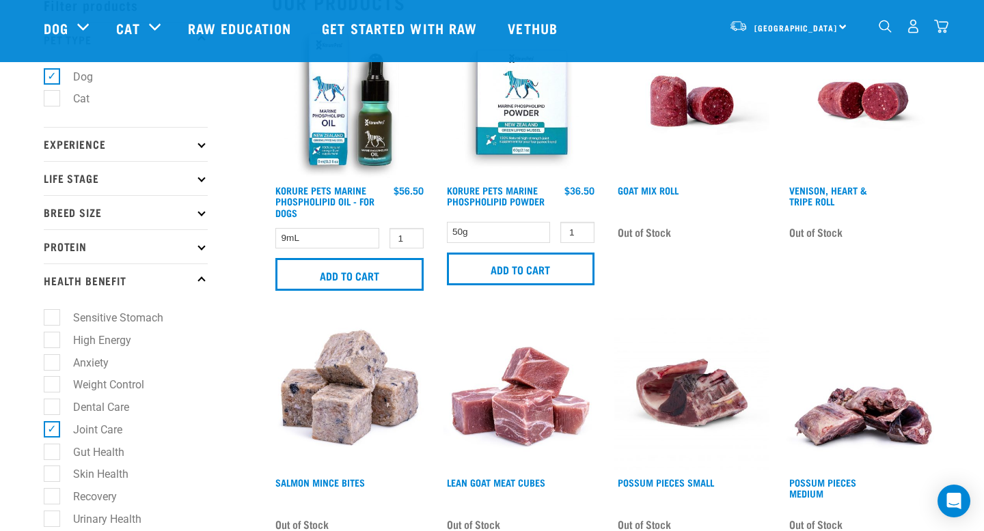
scroll to position [235, 0]
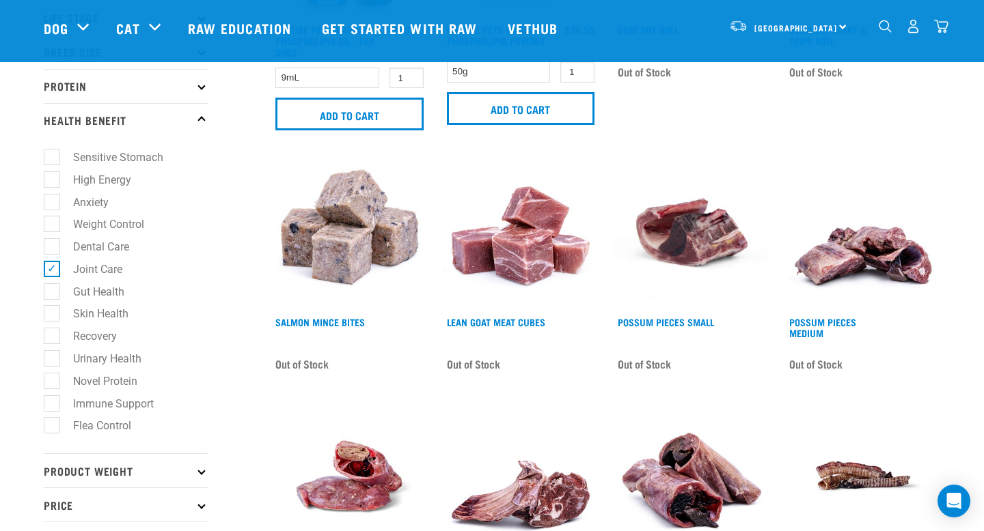
click at [52, 274] on label "Joint Care" at bounding box center [89, 269] width 76 height 17
click at [52, 271] on input "Joint Care" at bounding box center [48, 266] width 9 height 9
checkbox input "false"
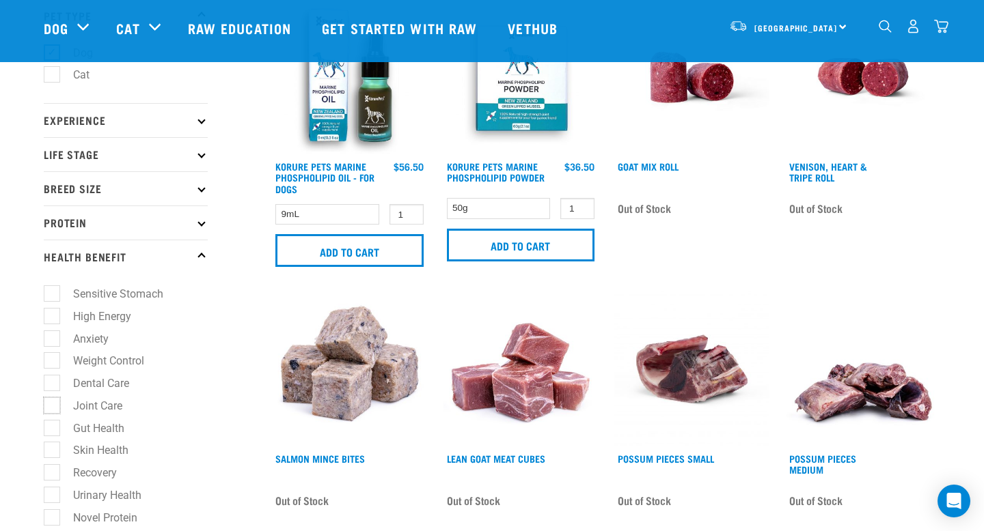
scroll to position [97, 0]
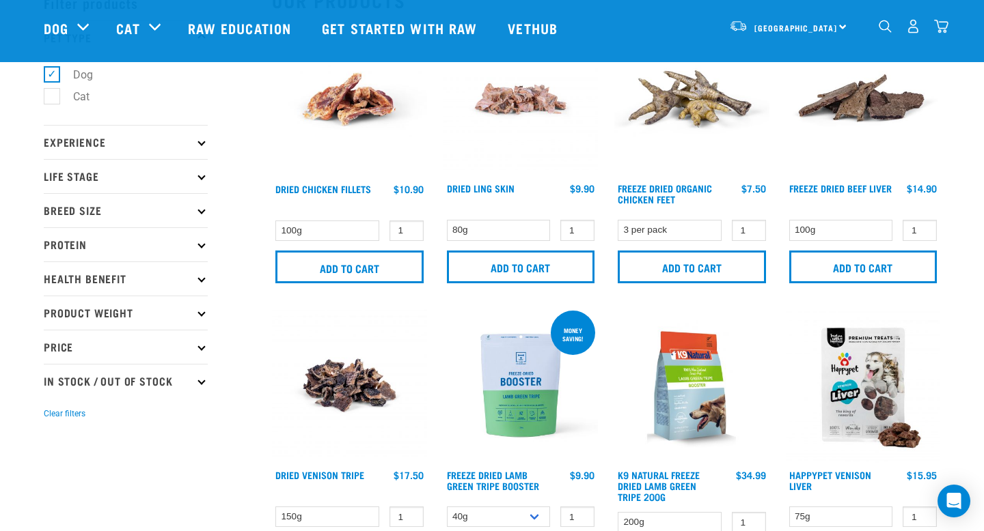
scroll to position [78, 0]
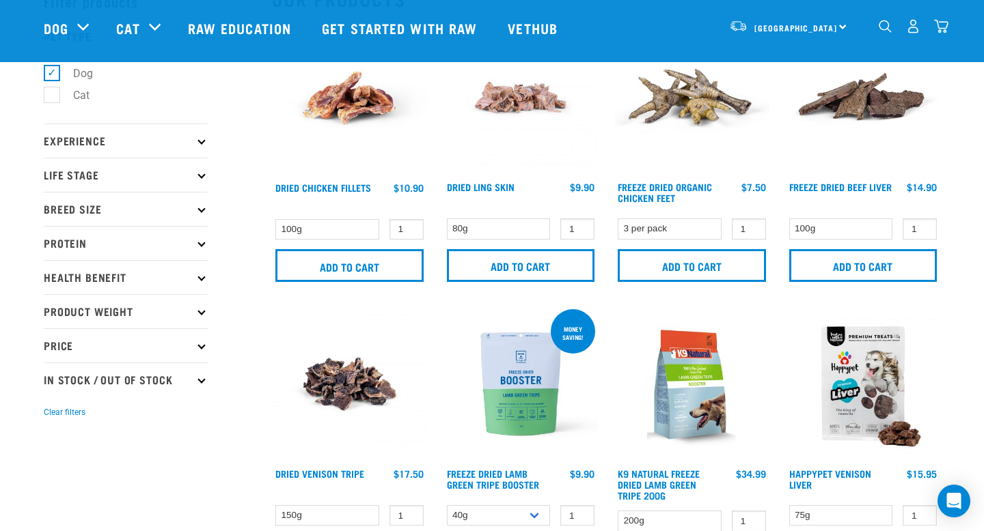
click at [144, 248] on p "Protein" at bounding box center [126, 243] width 164 height 34
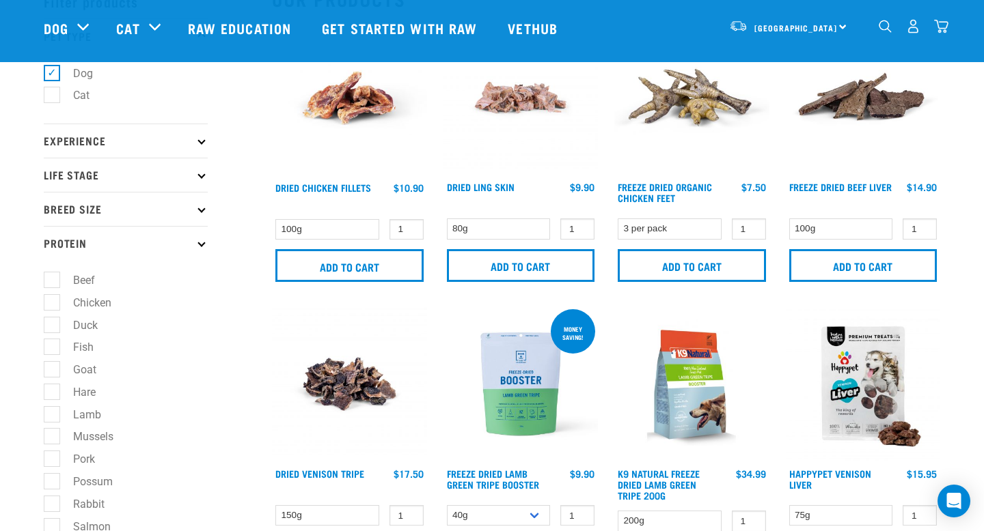
click at [52, 305] on label "Chicken" at bounding box center [84, 302] width 66 height 17
click at [52, 305] on input "Chicken" at bounding box center [48, 300] width 9 height 9
checkbox input "true"
click at [52, 326] on label "Duck" at bounding box center [77, 325] width 52 height 17
click at [52, 326] on input "Duck" at bounding box center [48, 322] width 9 height 9
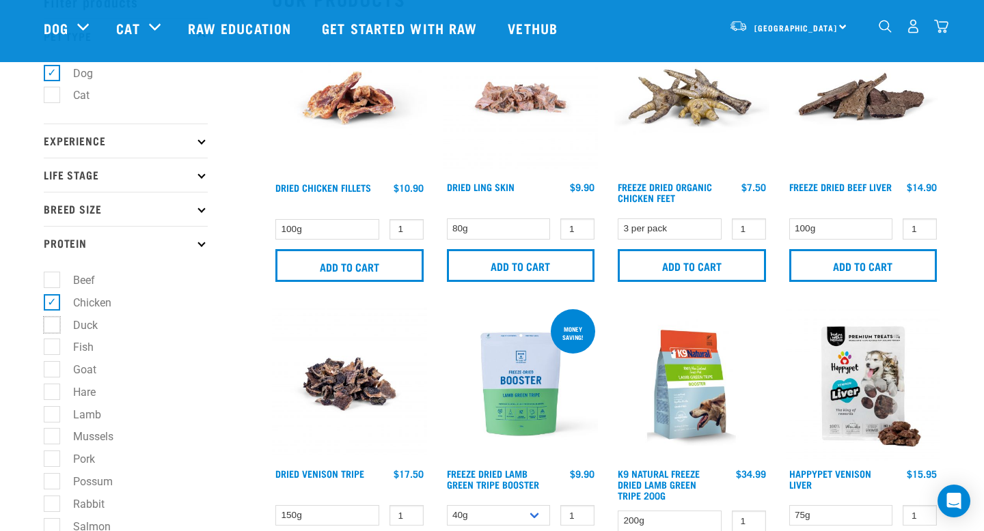
checkbox input "true"
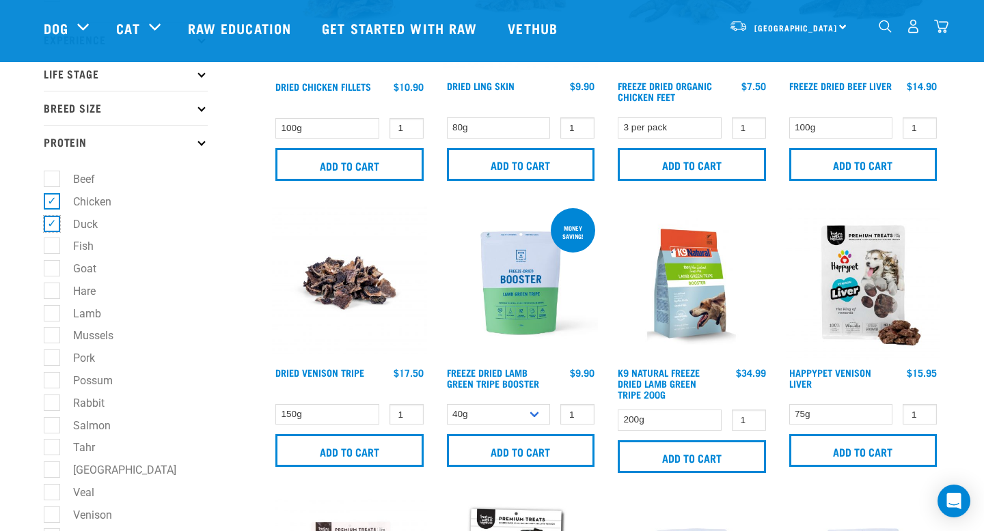
scroll to position [183, 0]
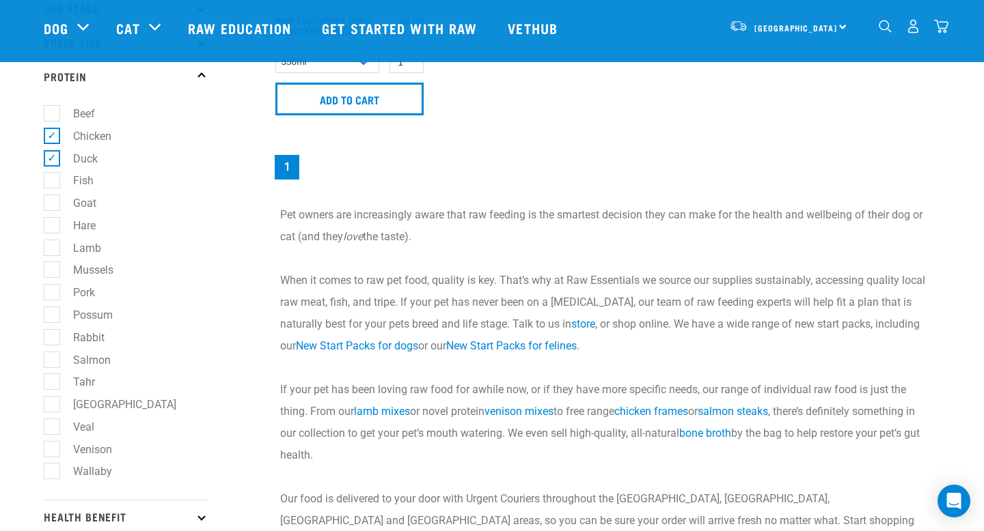
scroll to position [264, 0]
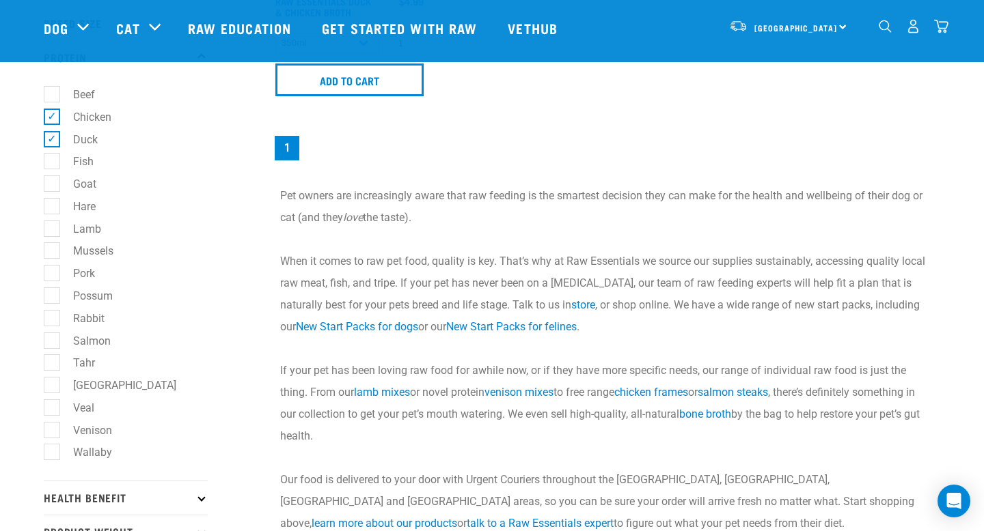
click at [51, 275] on label "Pork" at bounding box center [75, 273] width 49 height 17
click at [51, 275] on input "Pork" at bounding box center [48, 271] width 9 height 9
checkbox input "true"
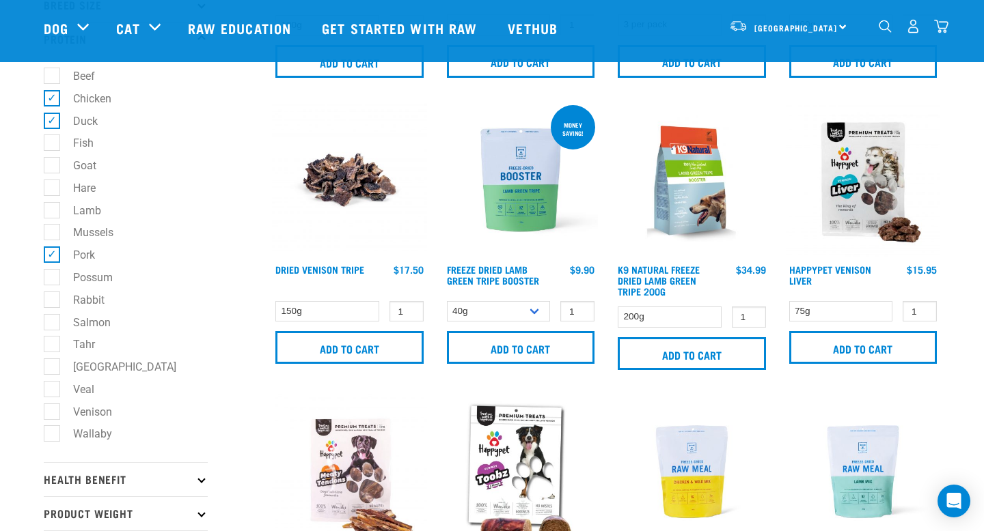
scroll to position [273, 0]
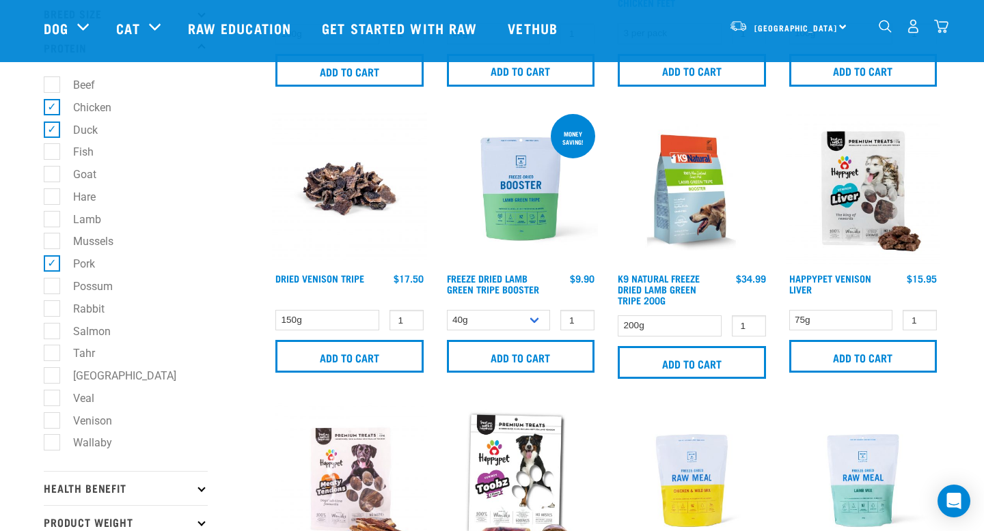
click at [53, 227] on label "Lamb" at bounding box center [78, 219] width 55 height 17
click at [53, 221] on input "Lamb" at bounding box center [48, 216] width 9 height 9
checkbox input "true"
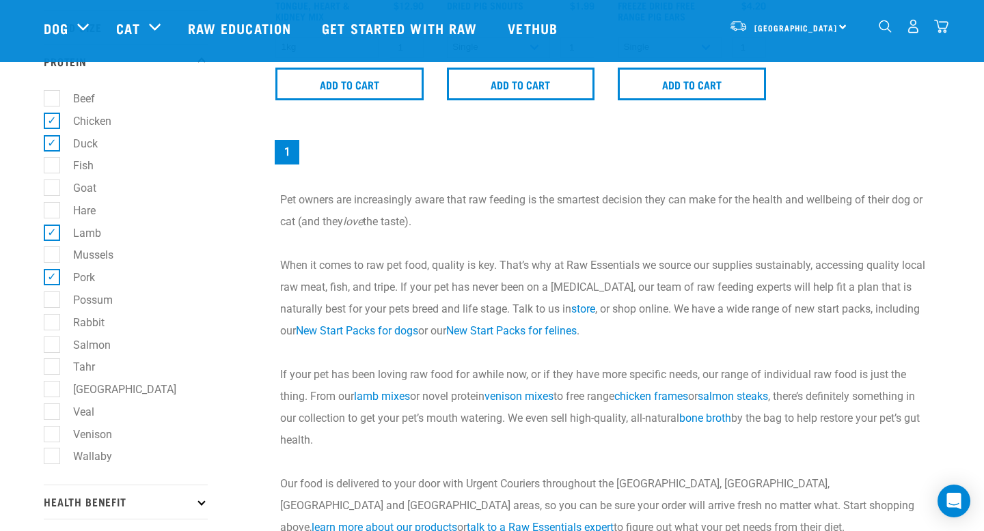
scroll to position [253, 0]
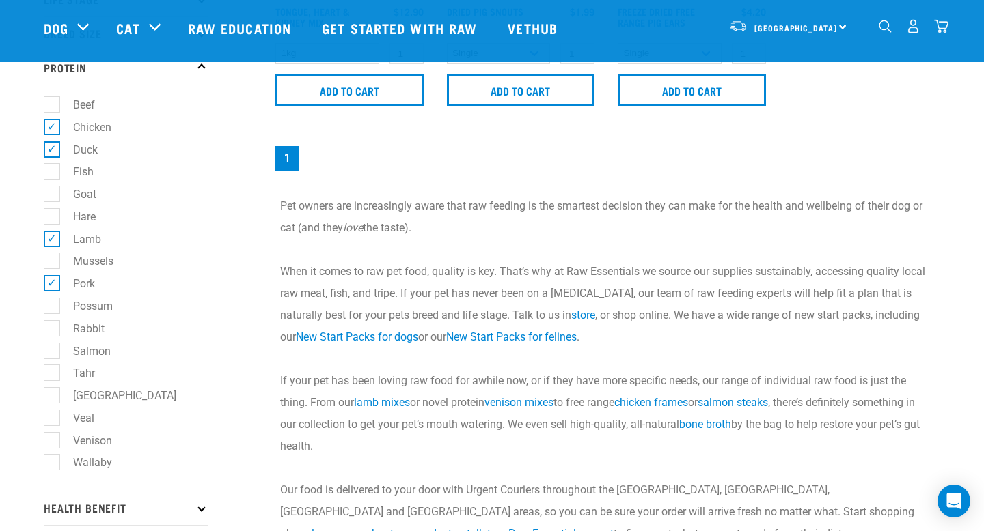
click at [55, 332] on label "Rabbit" at bounding box center [80, 328] width 59 height 17
click at [53, 331] on input "Rabbit" at bounding box center [48, 326] width 9 height 9
checkbox input "true"
click at [53, 313] on label "Possum" at bounding box center [84, 306] width 67 height 17
click at [53, 308] on input "Possum" at bounding box center [48, 303] width 9 height 9
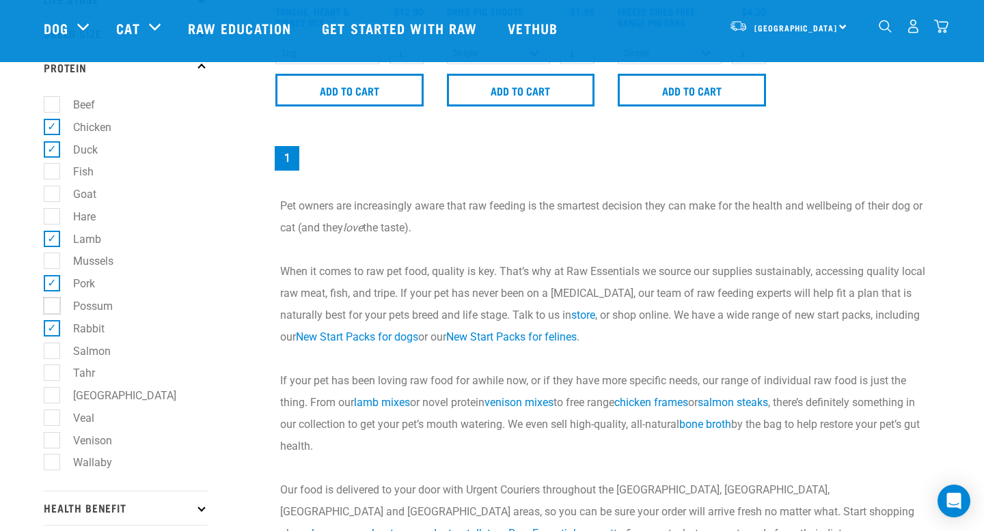
checkbox input "true"
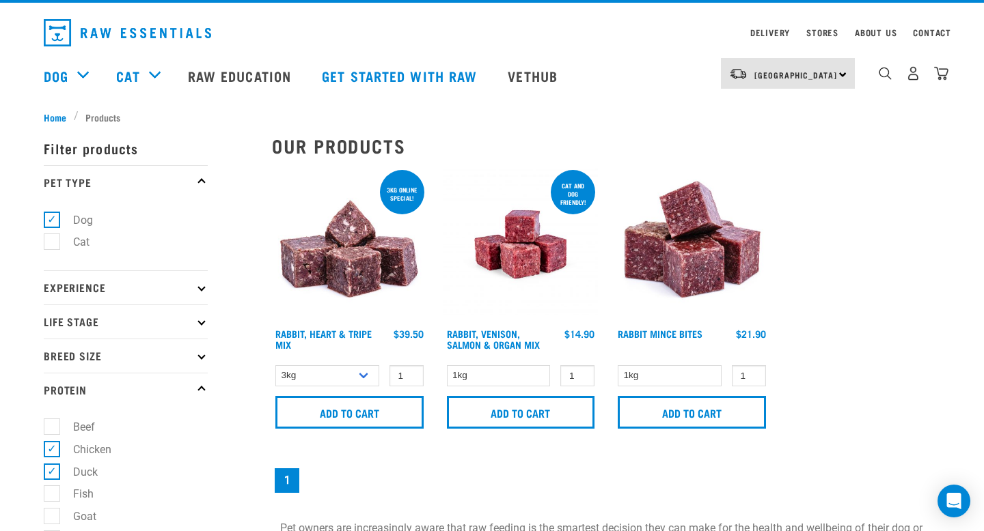
scroll to position [32, 0]
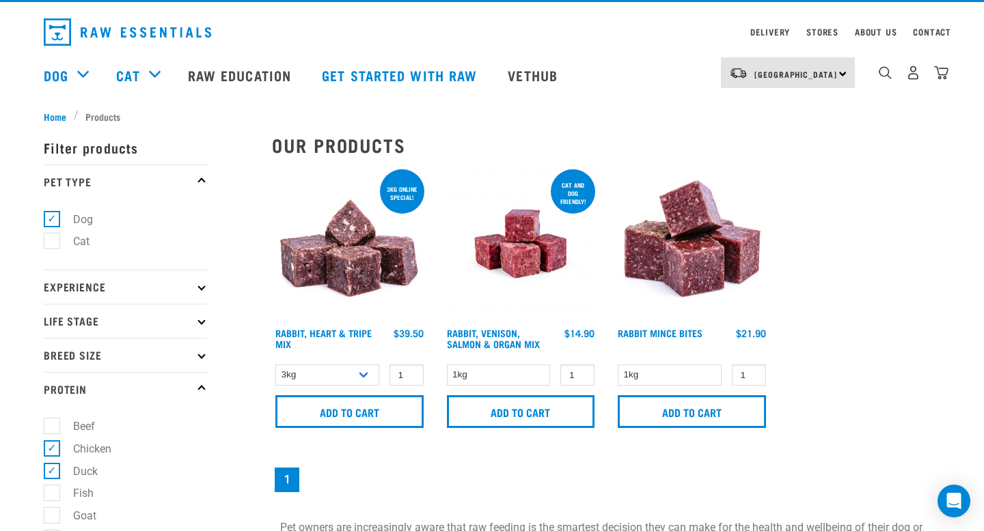
click at [147, 346] on p "Breed Size" at bounding box center [126, 355] width 164 height 34
click at [151, 323] on p "Life Stage" at bounding box center [126, 321] width 164 height 34
click at [146, 294] on p "Experience" at bounding box center [126, 287] width 164 height 34
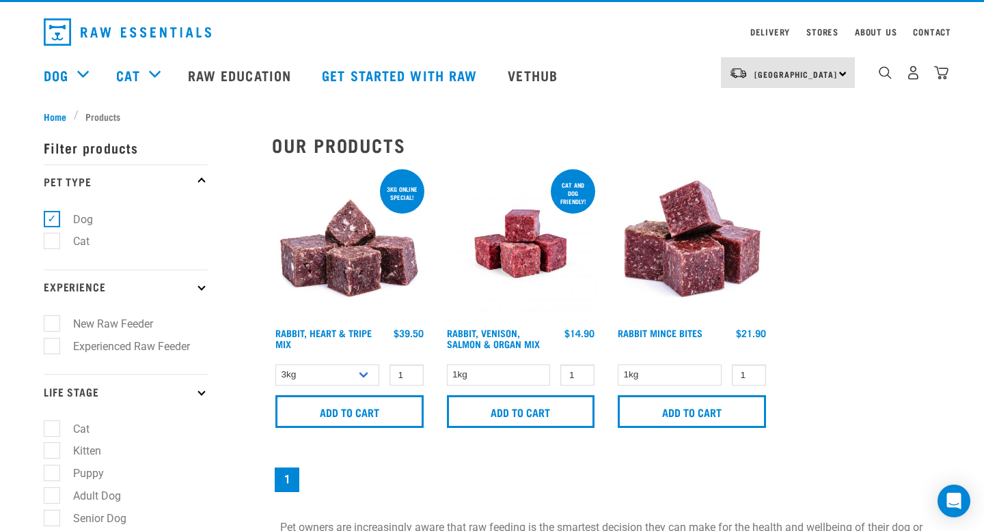
scroll to position [0, 0]
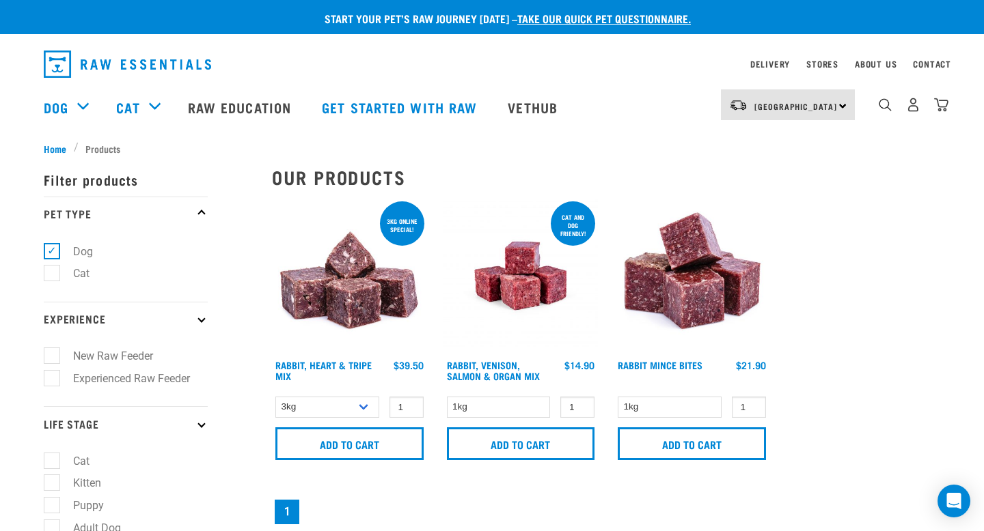
click at [189, 63] on img "dropdown navigation" at bounding box center [127, 64] width 167 height 27
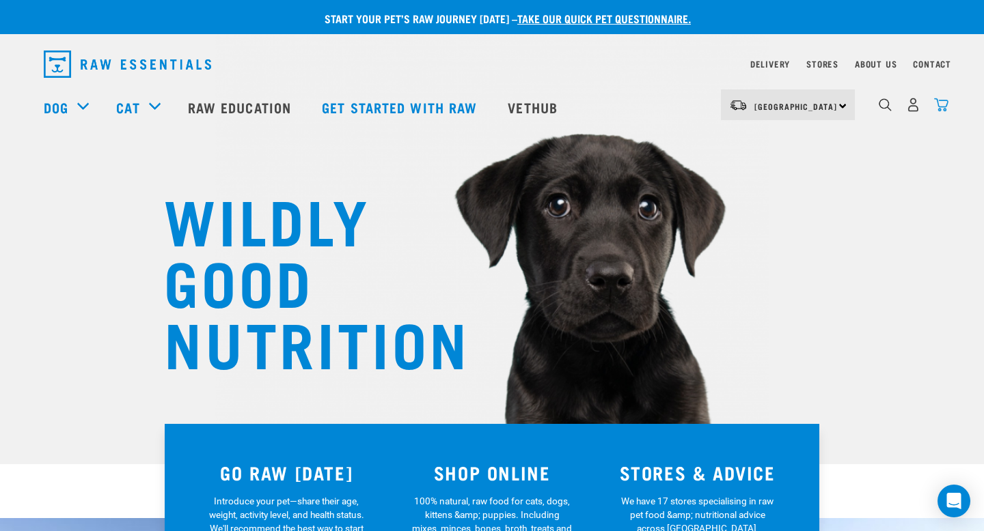
click at [942, 105] on img "dropdown navigation" at bounding box center [941, 105] width 14 height 14
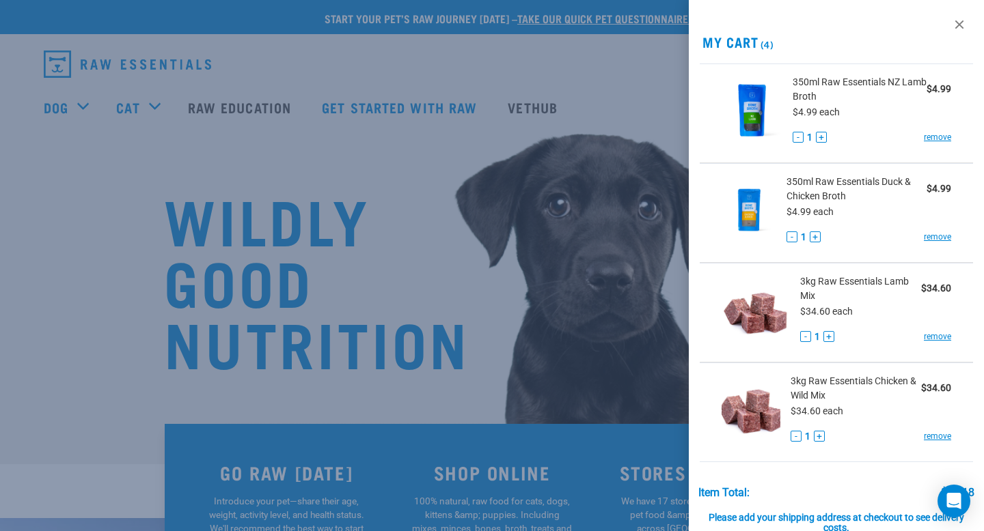
click at [646, 163] on div at bounding box center [492, 265] width 984 height 531
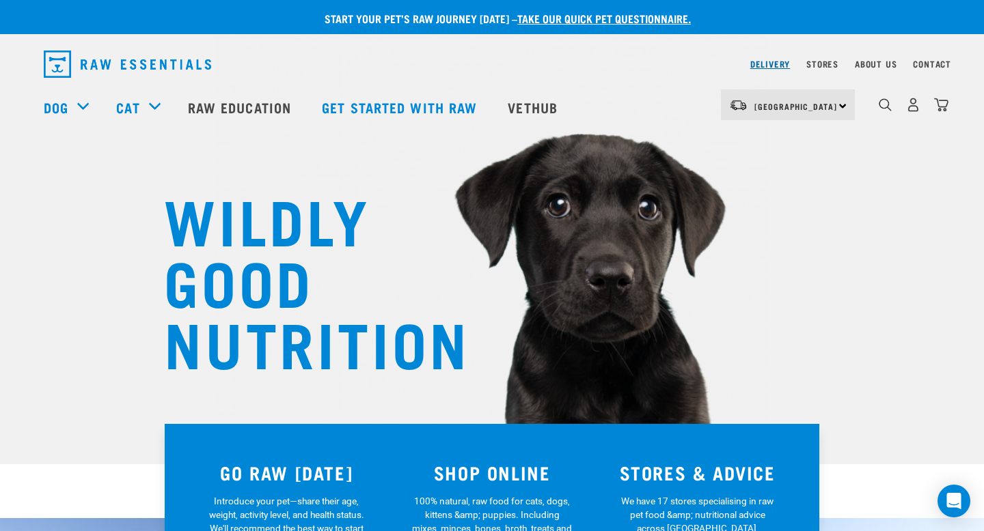
click at [772, 64] on link "Delivery" at bounding box center [770, 63] width 40 height 5
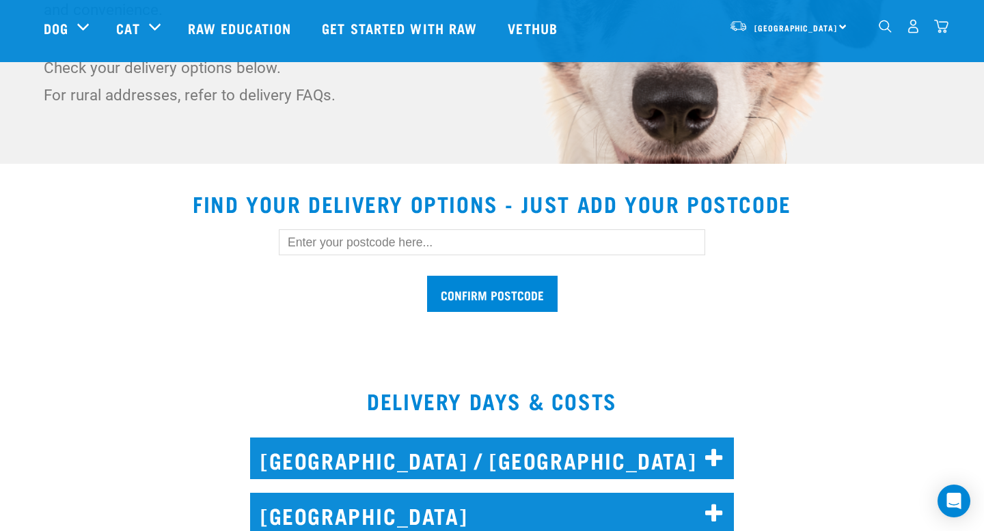
scroll to position [305, 0]
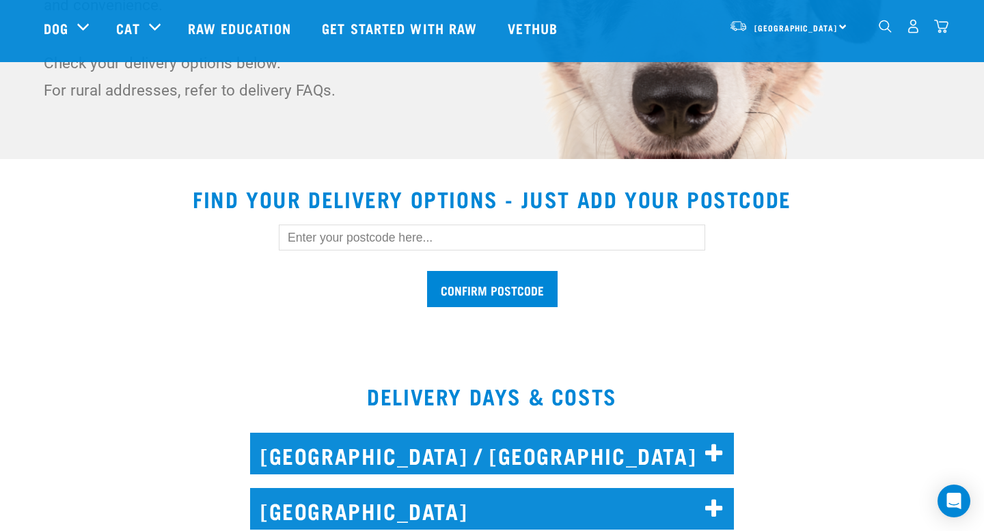
click at [514, 247] on input "text" at bounding box center [492, 238] width 426 height 26
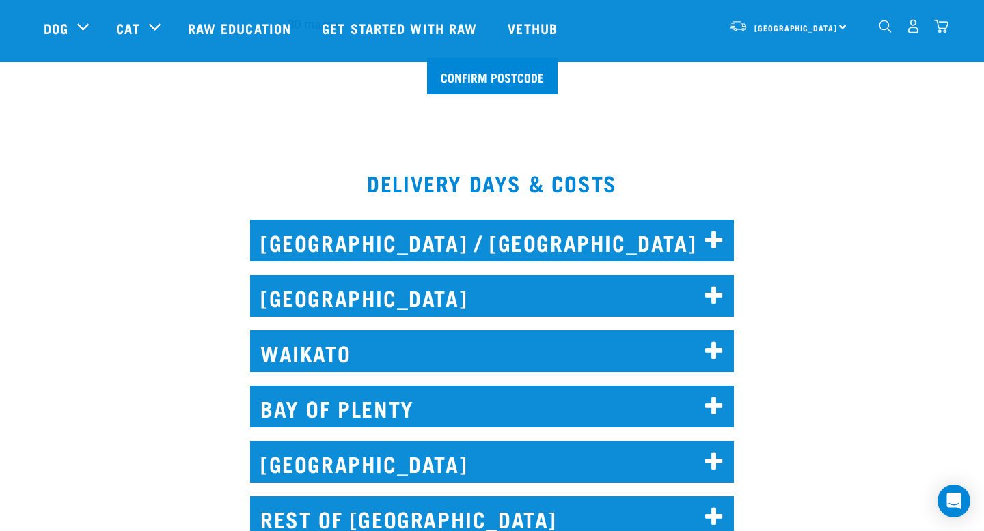
scroll to position [530, 0]
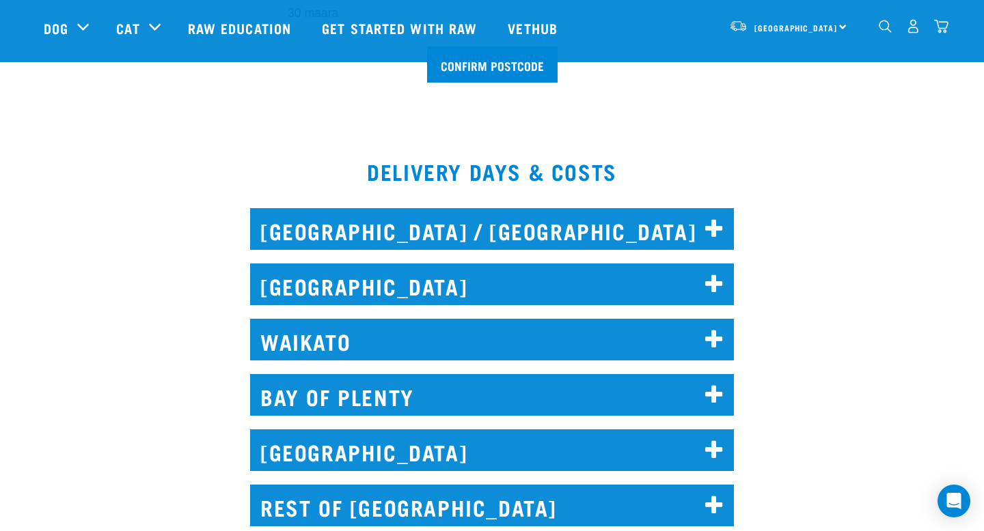
type input "30 maara"
click at [714, 385] on icon at bounding box center [714, 396] width 18 height 22
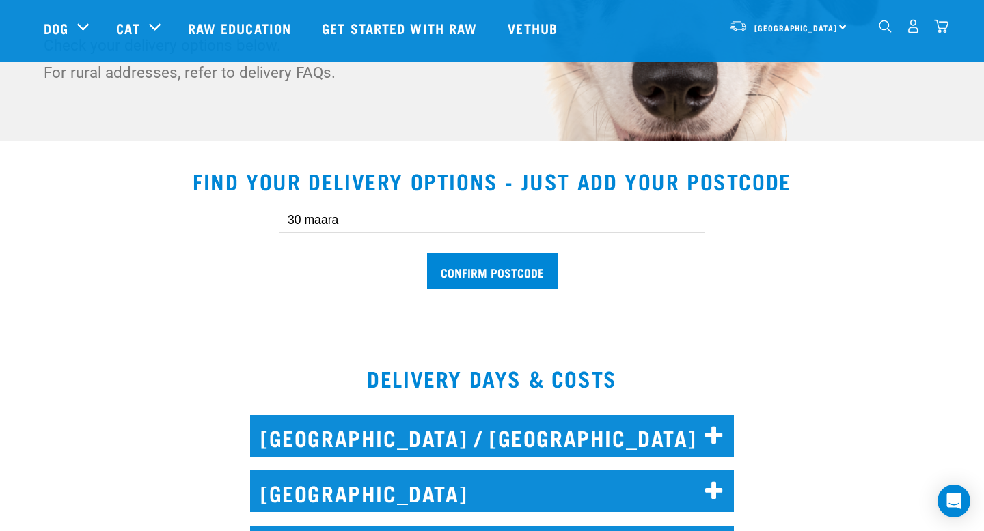
scroll to position [0, 0]
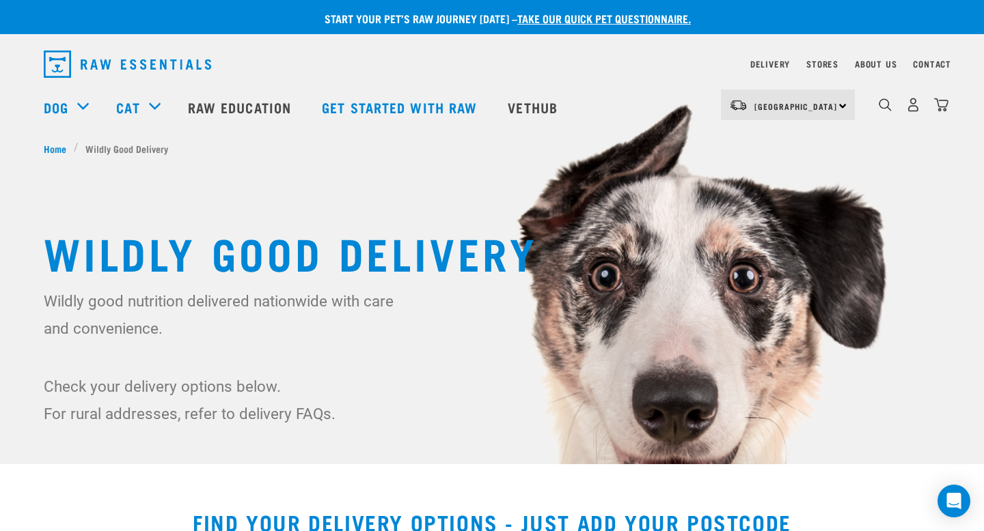
click at [941, 115] on div "4" at bounding box center [913, 104] width 70 height 31
click at [941, 105] on img "dropdown navigation" at bounding box center [941, 105] width 14 height 14
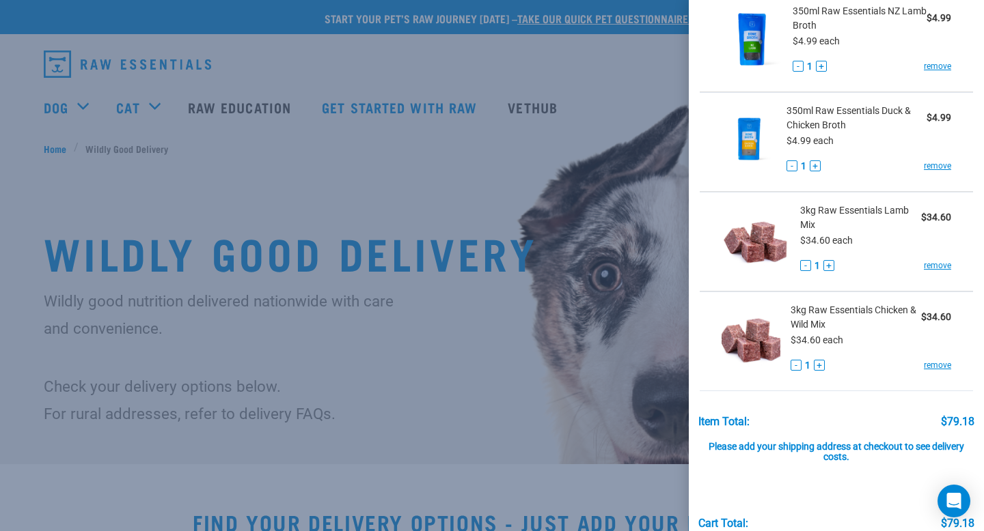
scroll to position [138, 0]
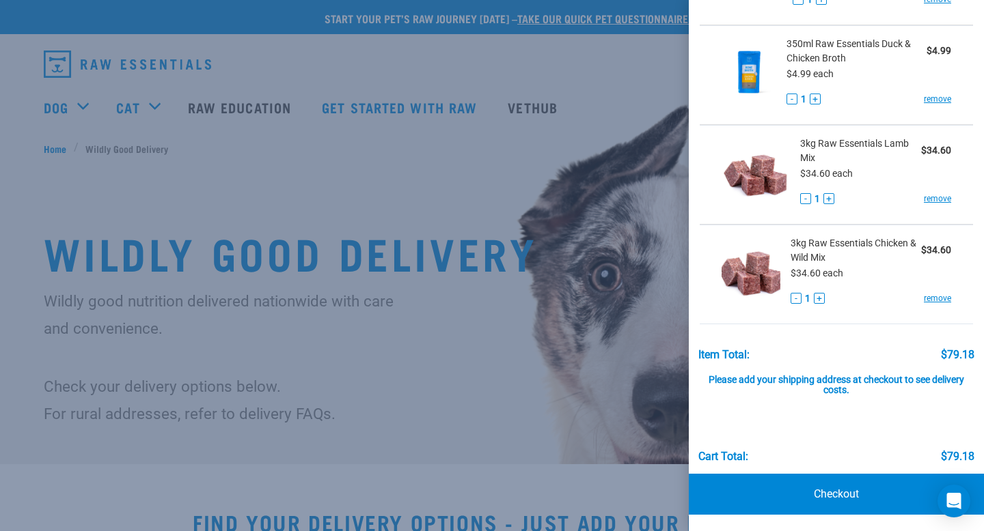
click at [837, 382] on div "Please add your shipping address at checkout to see delivery costs." at bounding box center [836, 379] width 277 height 36
click at [839, 497] on link "Checkout" at bounding box center [835, 494] width 295 height 41
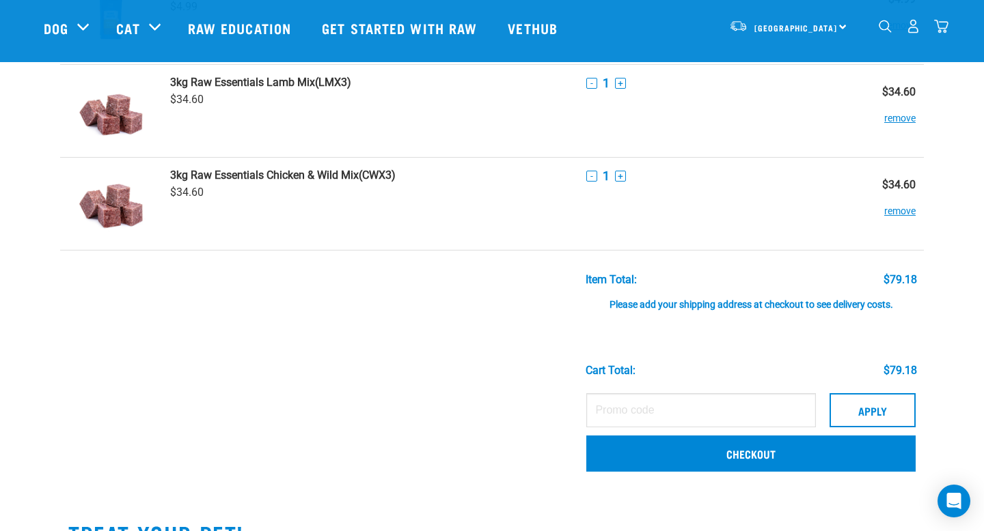
scroll to position [239, 0]
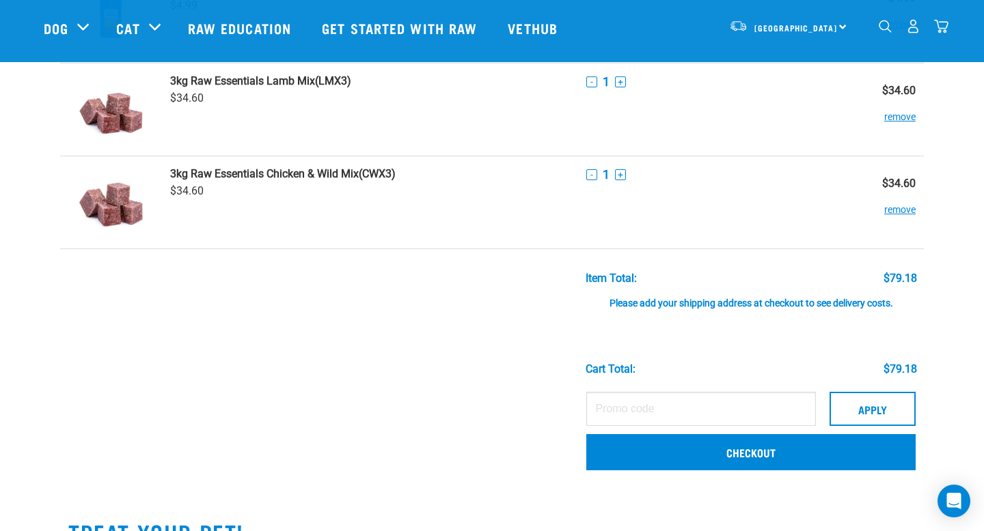
click at [652, 305] on div "Please add your shipping address at checkout to see delivery costs." at bounding box center [750, 297] width 331 height 25
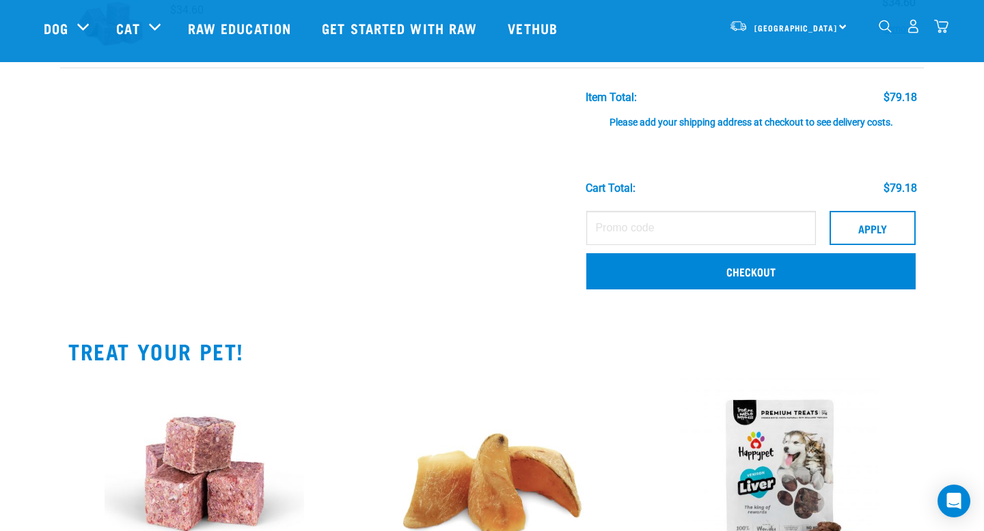
scroll to position [327, 0]
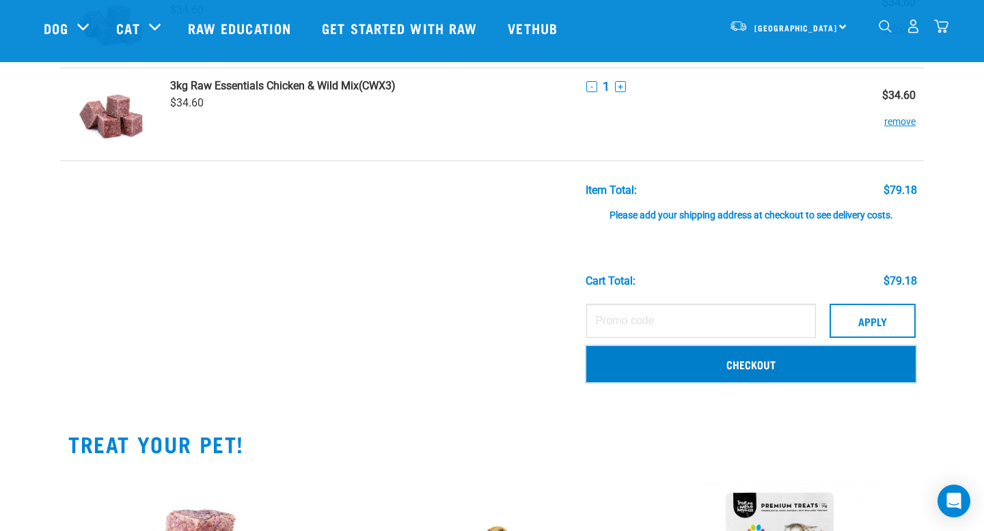
click at [679, 361] on link "Checkout" at bounding box center [750, 364] width 329 height 36
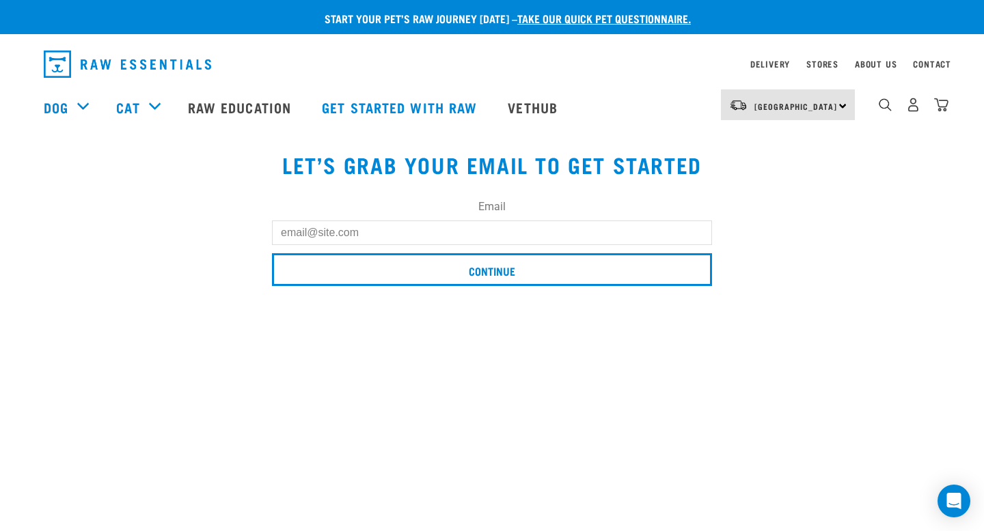
click at [451, 238] on input "Email" at bounding box center [492, 233] width 440 height 25
type input "[PERSON_NAME][EMAIL_ADDRESS][DOMAIN_NAME]"
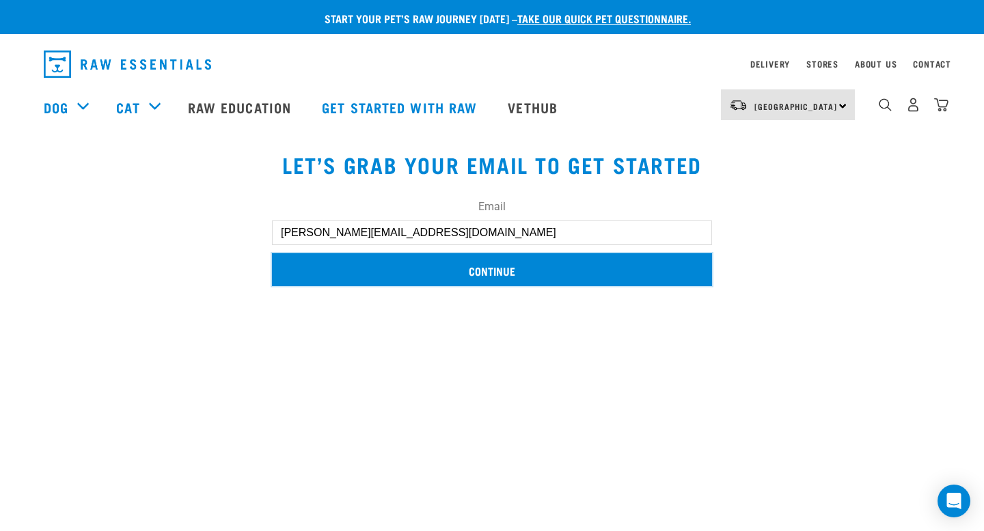
click at [455, 276] on input "Continue" at bounding box center [492, 269] width 440 height 33
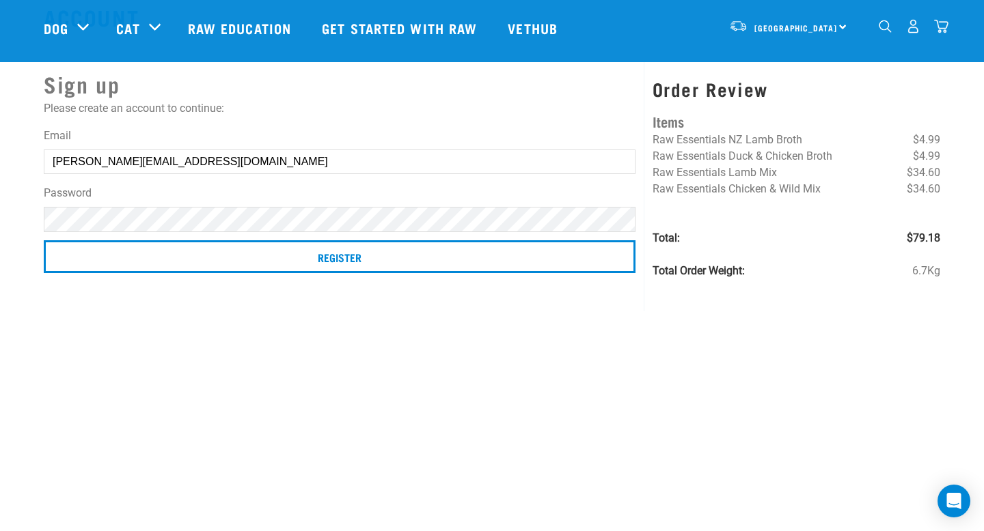
scroll to position [44, 0]
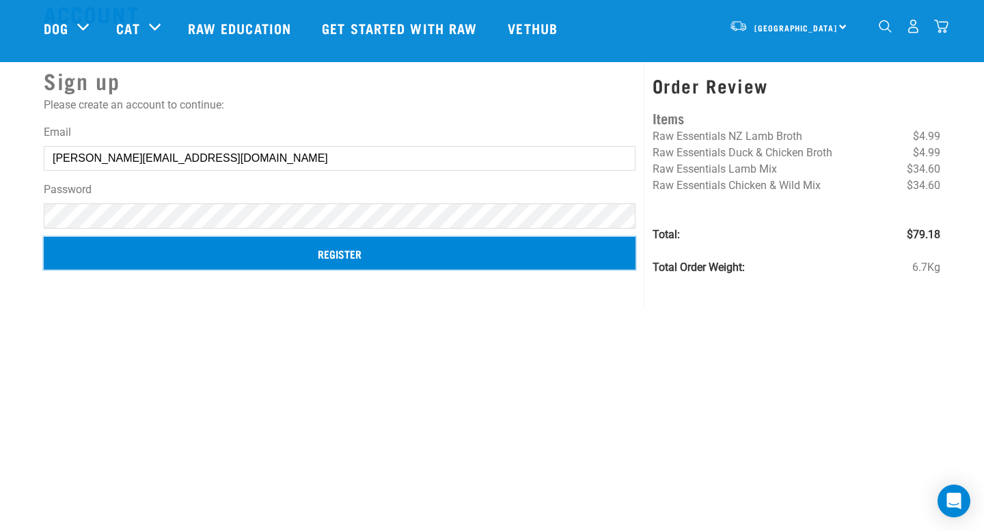
click at [361, 254] on input "Register" at bounding box center [340, 253] width 592 height 33
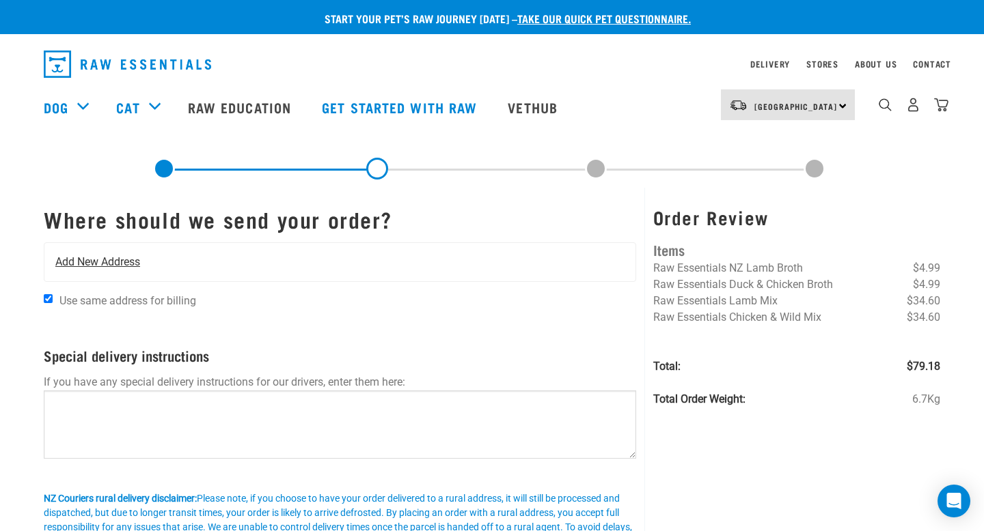
click at [109, 267] on span "Add New Address" at bounding box center [97, 262] width 85 height 16
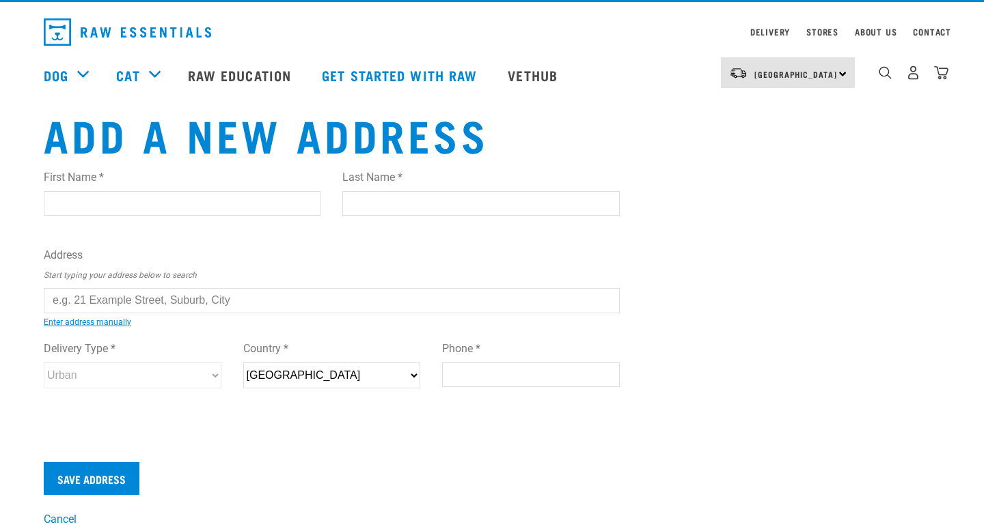
scroll to position [35, 0]
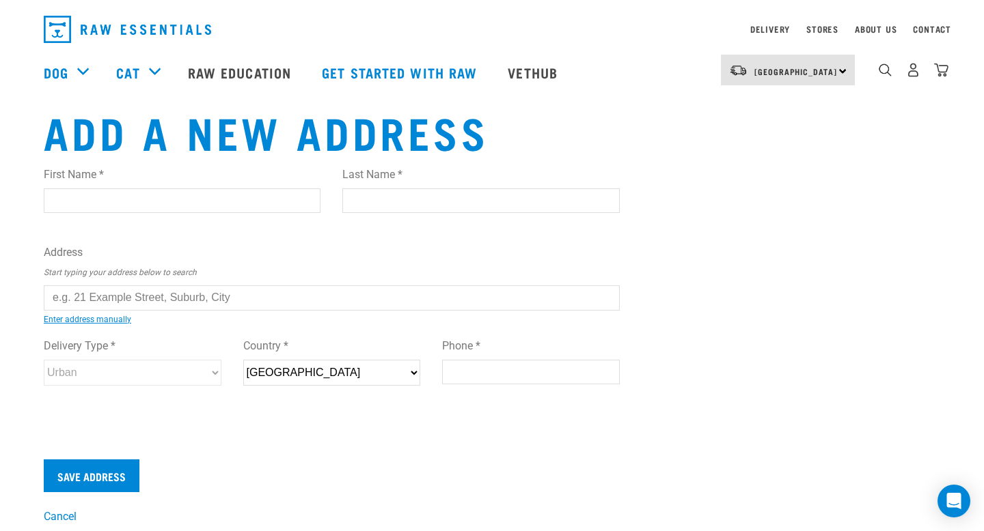
click at [117, 296] on input "text" at bounding box center [332, 298] width 576 height 25
click at [59, 308] on li "30 Maara Close, Papamoa Beach, Papamoa 3118" at bounding box center [59, 308] width 0 height 0
type input "30 Maara Close, Papamoa Beach, Papamoa 3118"
type input "[STREET_ADDRESS]"
type input "Papamoa Beach"
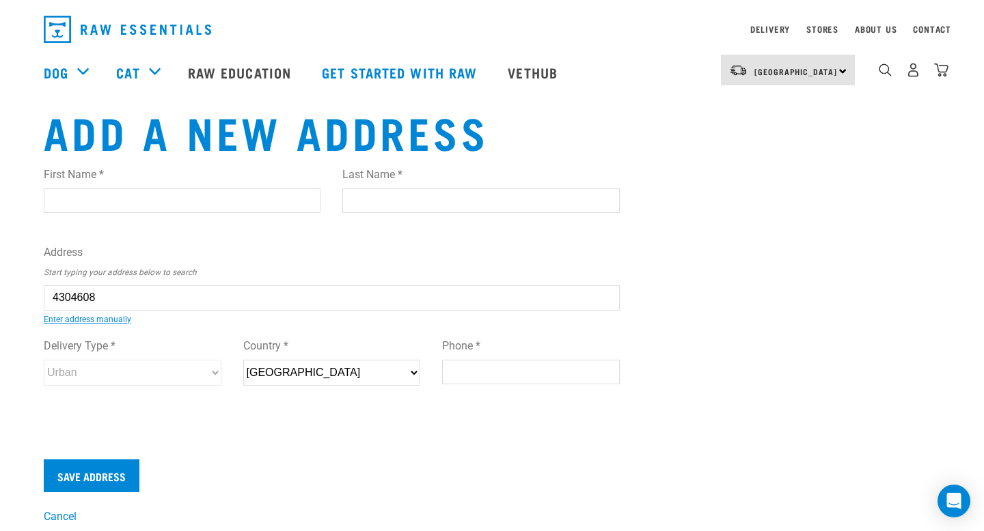
type input "Bay of Plenty"
select select "BOP"
type input "3118"
select select "Urban"
type input "30 Maara Close, Papamoa Beach, Papamoa 3118"
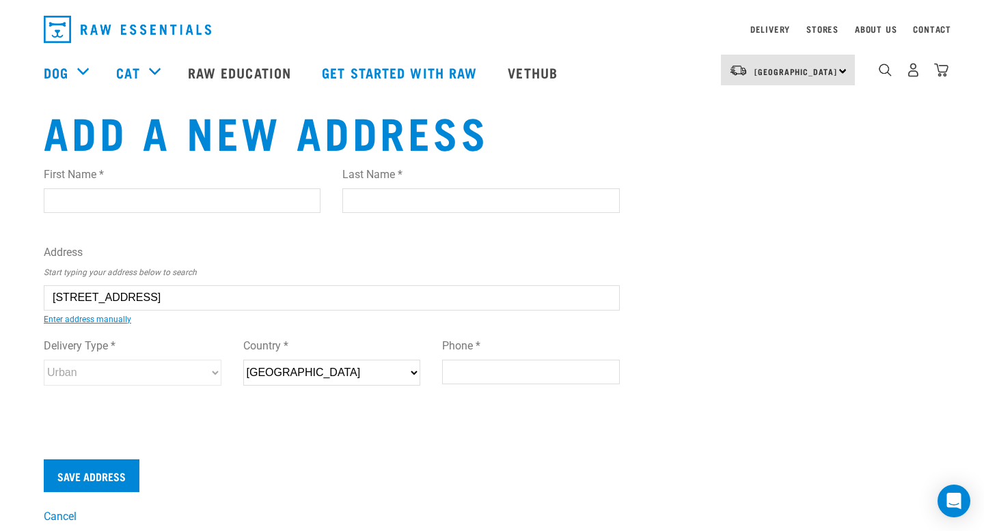
click at [144, 204] on input "First Name *" at bounding box center [182, 201] width 277 height 25
type input "Anika"
click at [365, 196] on input "Last Name *" at bounding box center [480, 201] width 277 height 25
type input "Russell"
click at [649, 233] on div "Add a new address First Name * Anika Last Name * Russell Address Start typing y…" at bounding box center [492, 316] width 918 height 419
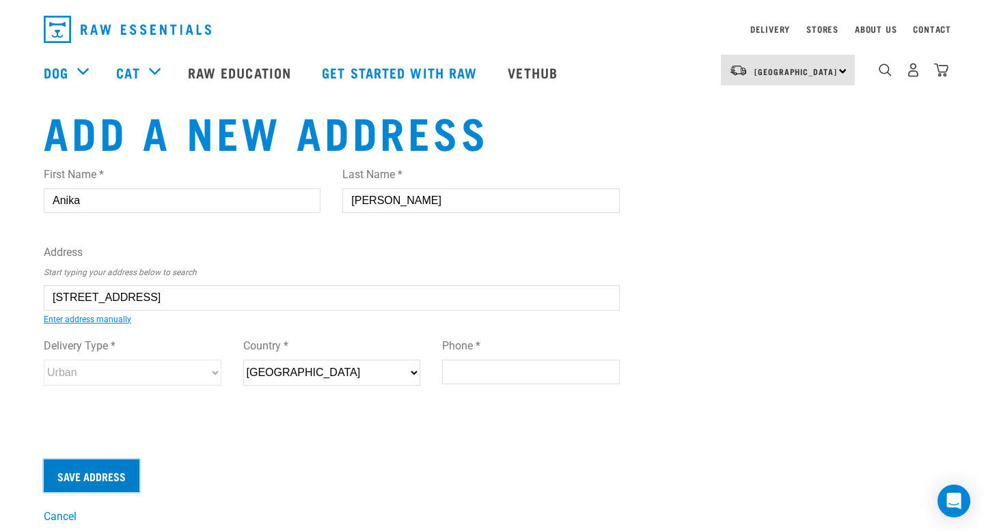
click at [106, 484] on input "Save Address" at bounding box center [92, 476] width 96 height 33
type input "0277611477"
click at [92, 479] on input "Save Address" at bounding box center [92, 476] width 96 height 33
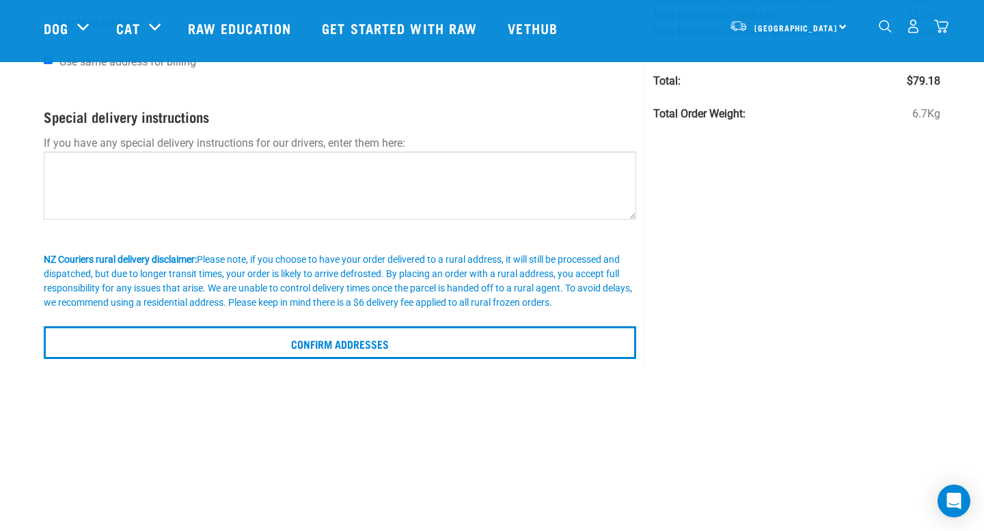
scroll to position [323, 0]
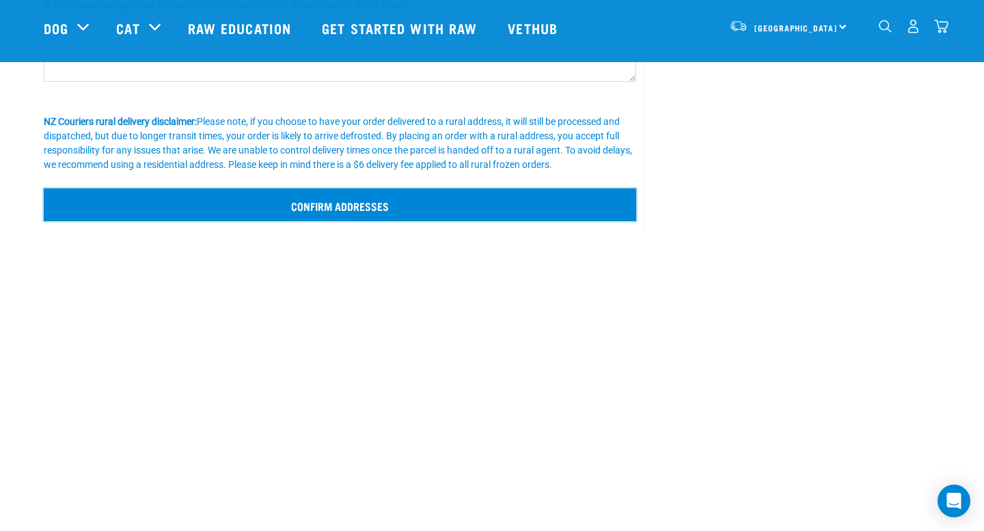
click at [360, 219] on input "Confirm addresses" at bounding box center [340, 205] width 592 height 33
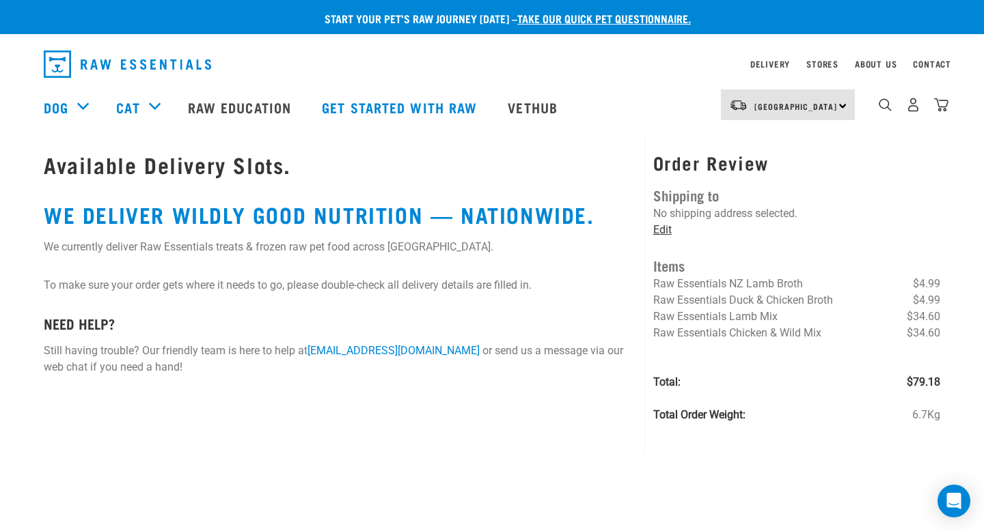
click at [668, 230] on link "Edit" at bounding box center [662, 229] width 18 height 13
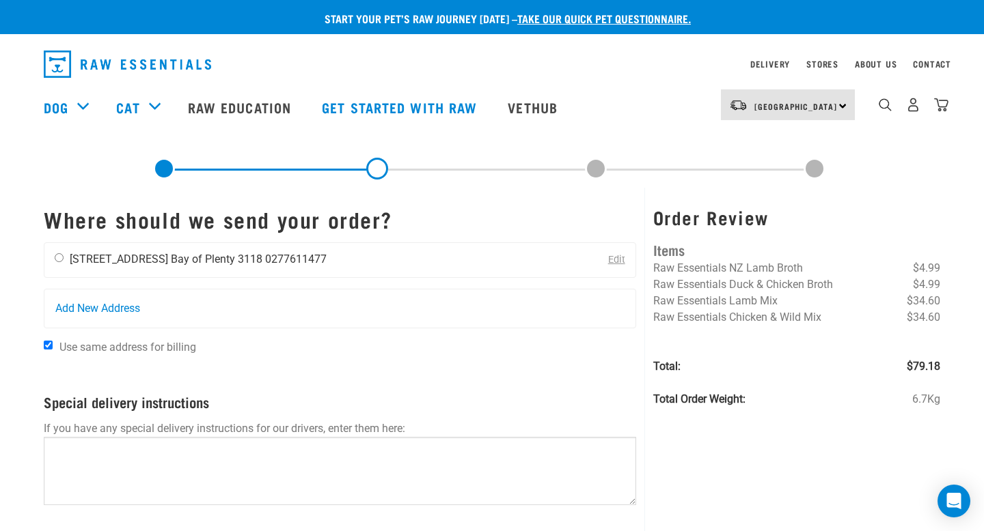
click at [59, 260] on input "radio" at bounding box center [59, 257] width 9 height 9
radio input "true"
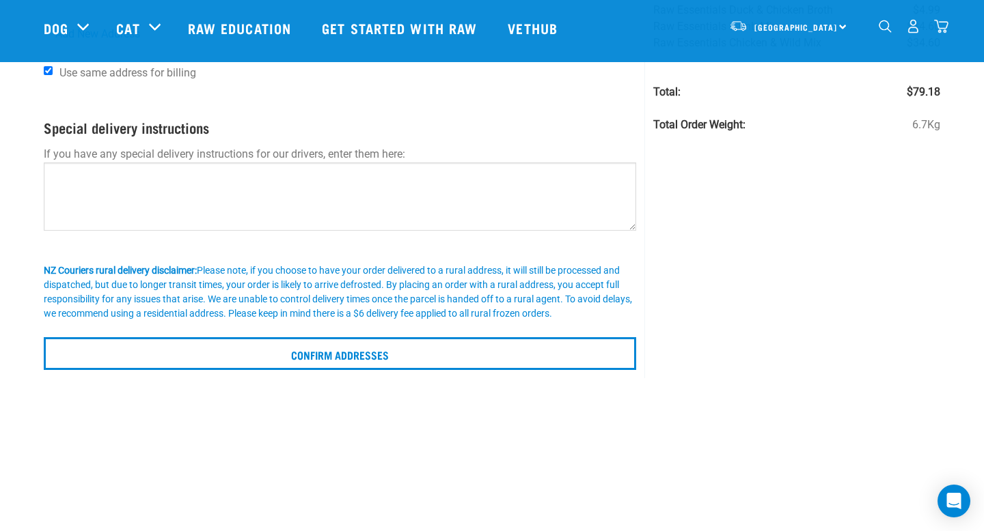
scroll to position [173, 0]
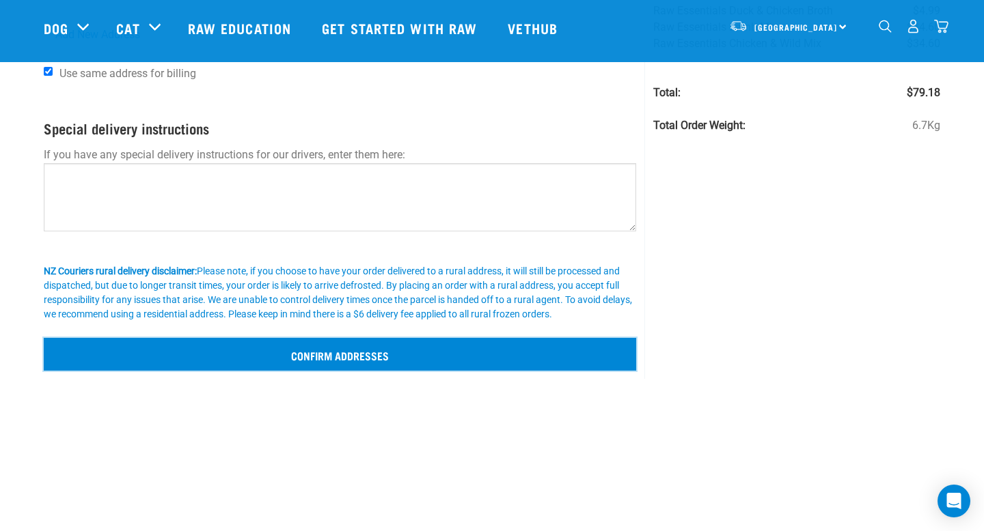
click at [366, 364] on input "Confirm addresses" at bounding box center [340, 354] width 592 height 33
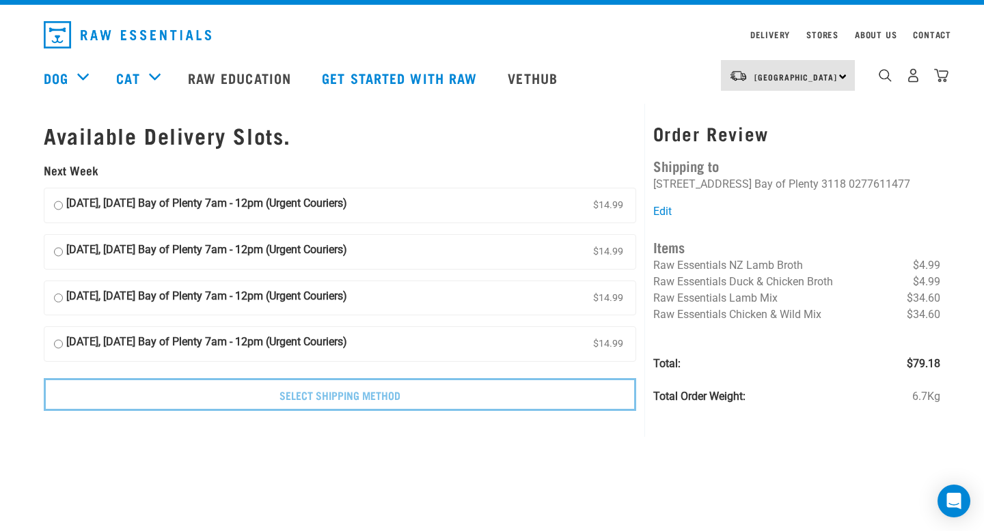
scroll to position [30, 0]
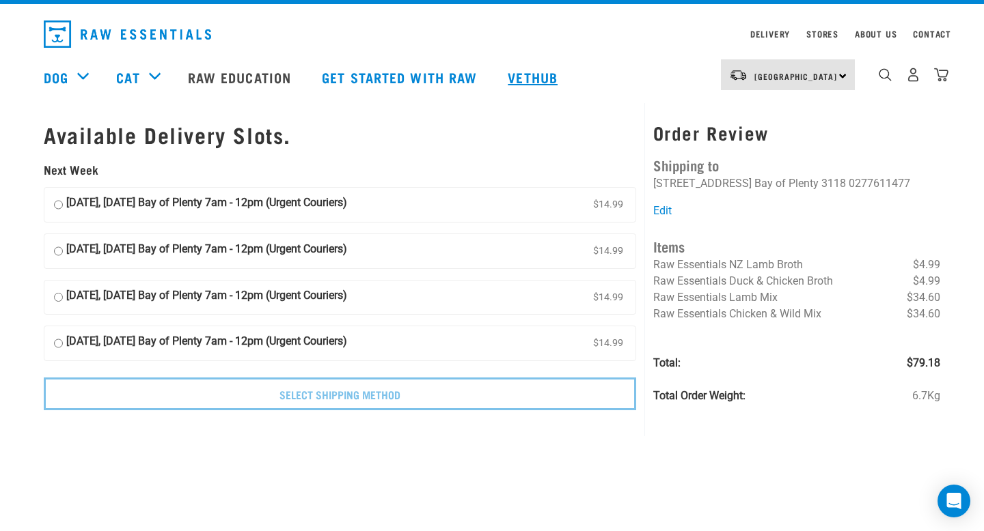
click at [560, 80] on link "Vethub" at bounding box center [534, 77] width 81 height 55
click at [323, 207] on strong "[DATE], [DATE] Bay of Plenty 7am - 12pm (Urgent Couriers)" at bounding box center [206, 205] width 281 height 20
click at [63, 207] on input "[DATE], [DATE] Bay of Plenty 7am - 12pm (Urgent Couriers) $14.99" at bounding box center [58, 205] width 9 height 20
radio input "true"
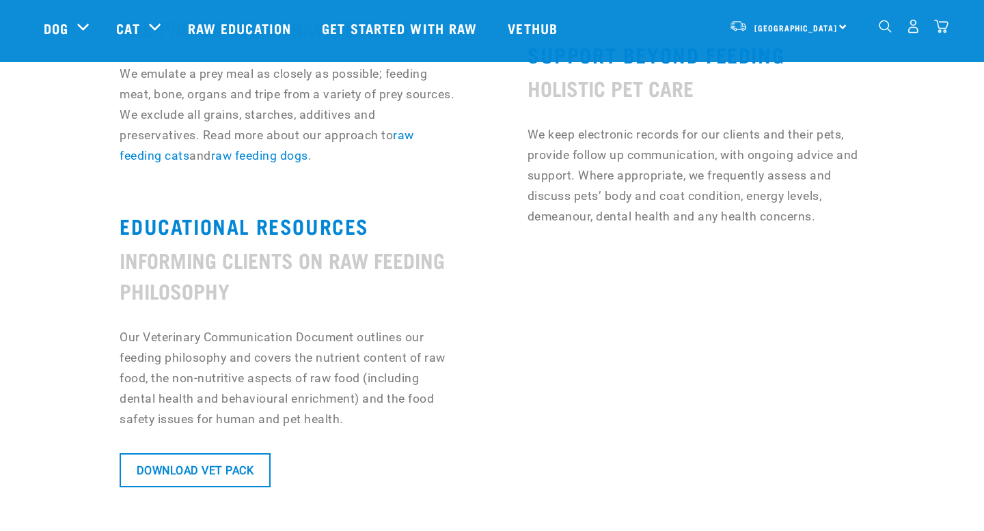
scroll to position [1012, 0]
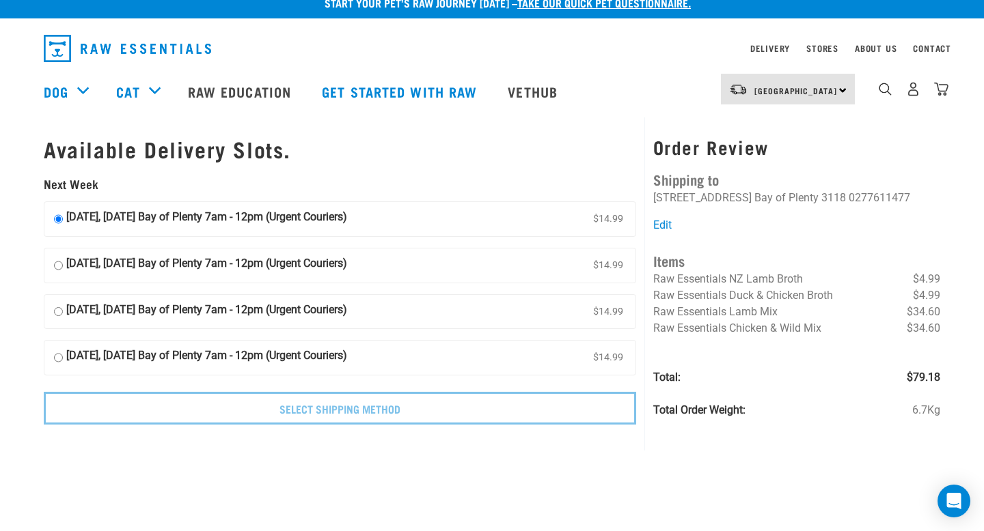
scroll to position [18, 0]
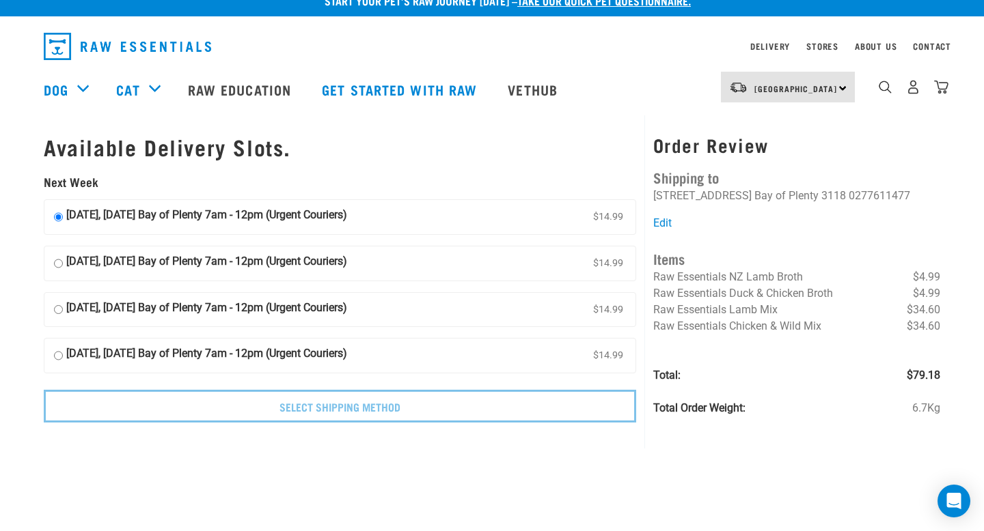
click at [150, 45] on img "dropdown navigation" at bounding box center [127, 46] width 167 height 27
